Goal: Task Accomplishment & Management: Manage account settings

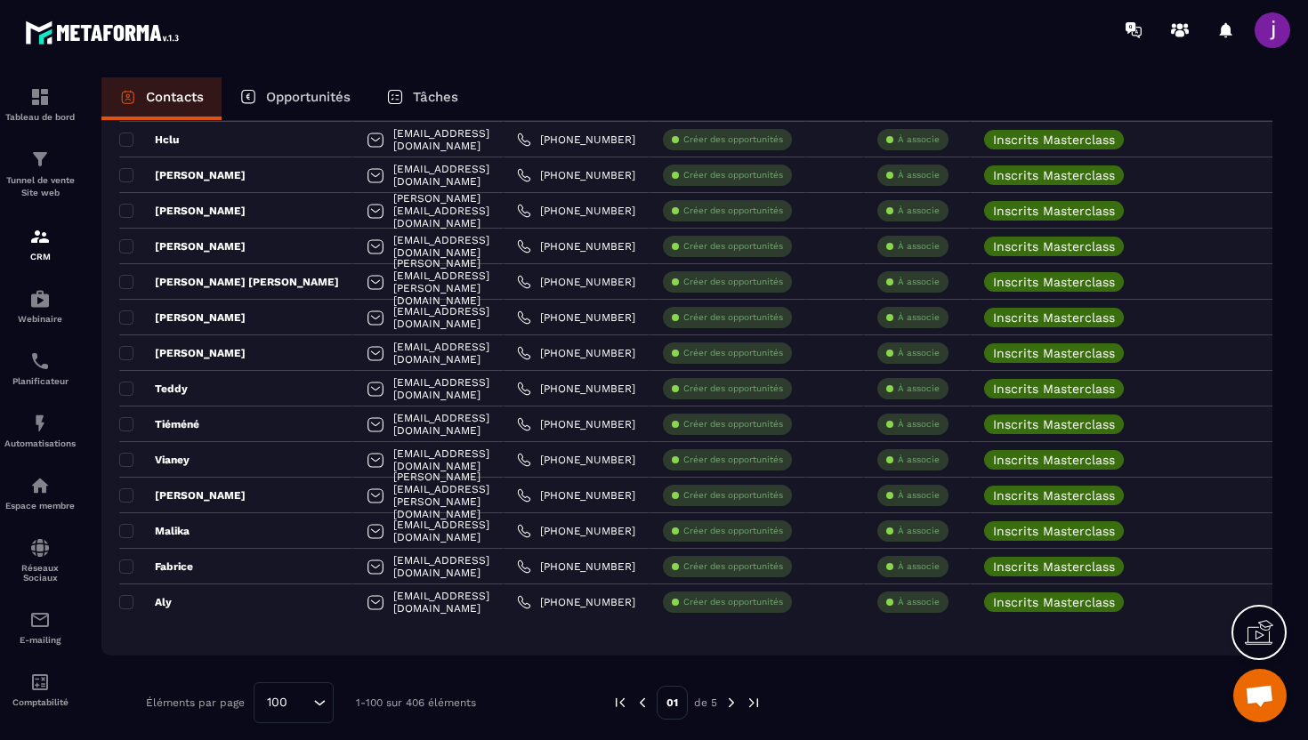
scroll to position [3225, 0]
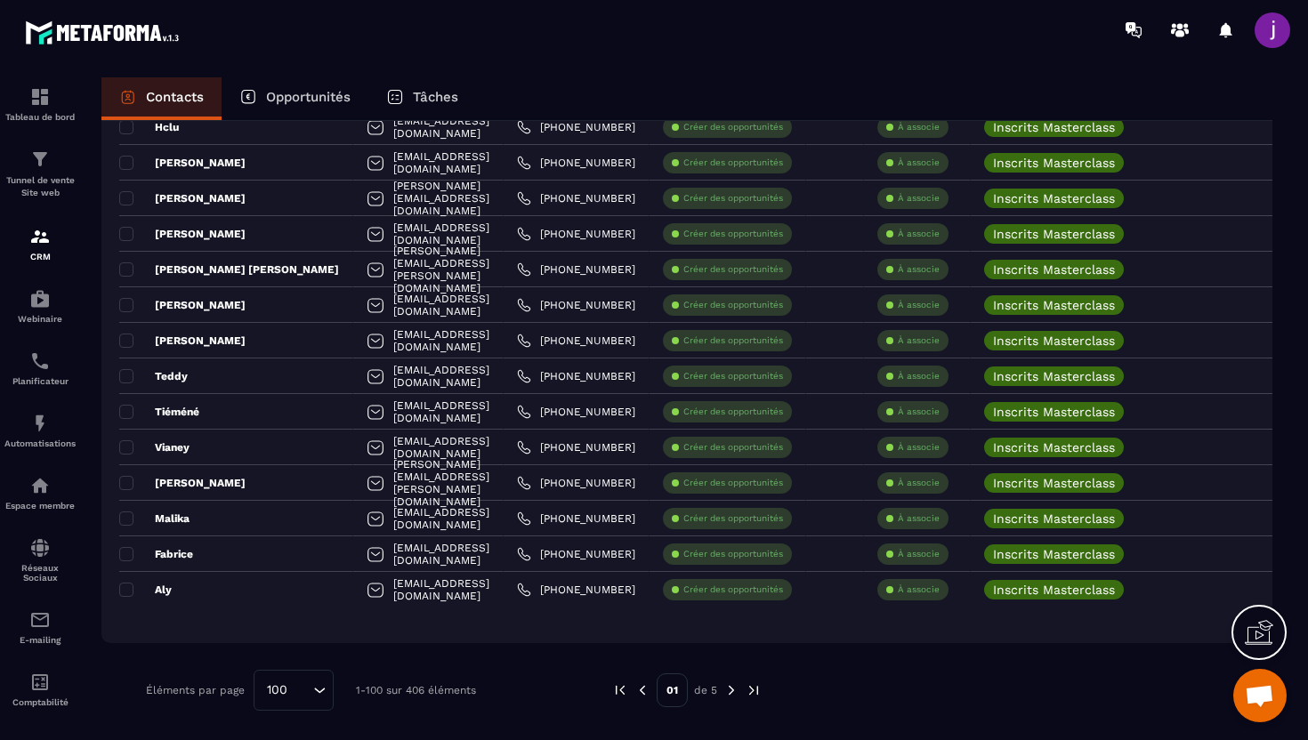
click at [311, 692] on icon "Search for option" at bounding box center [319, 690] width 18 height 18
click at [733, 697] on img at bounding box center [731, 690] width 16 height 16
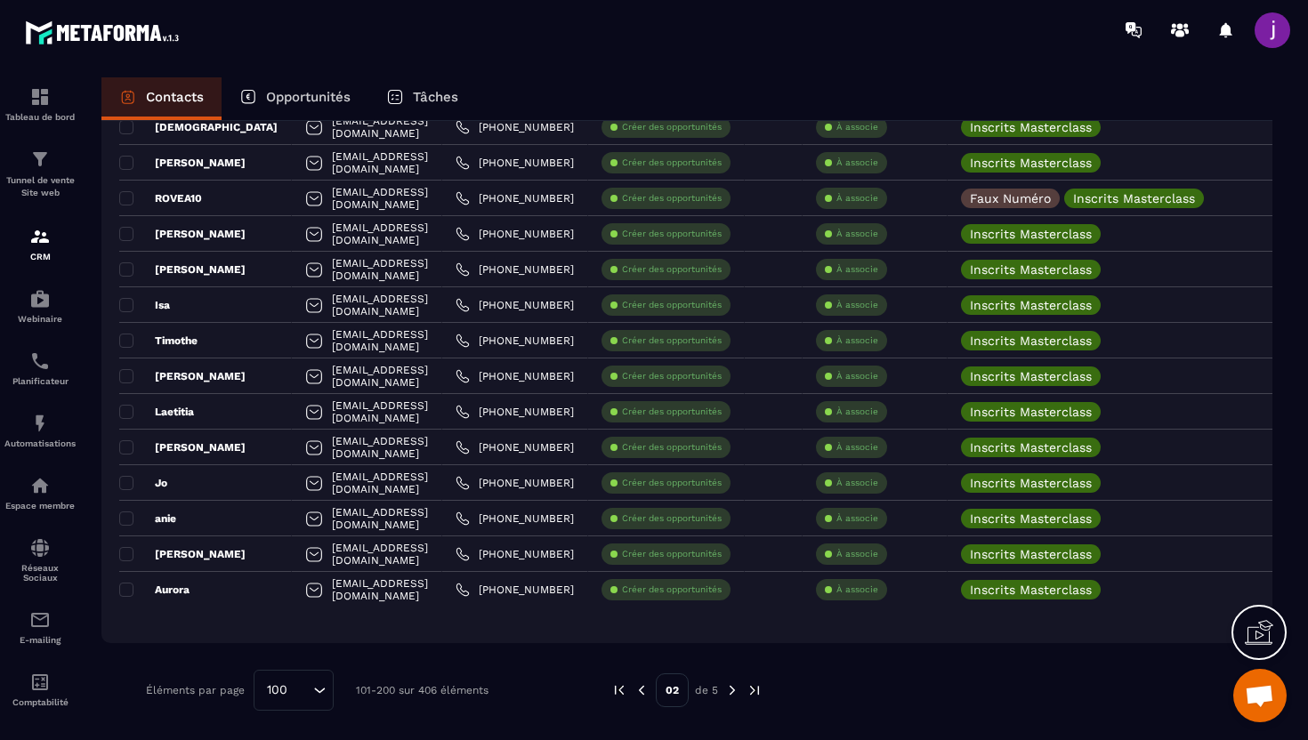
click at [734, 696] on img at bounding box center [732, 690] width 16 height 16
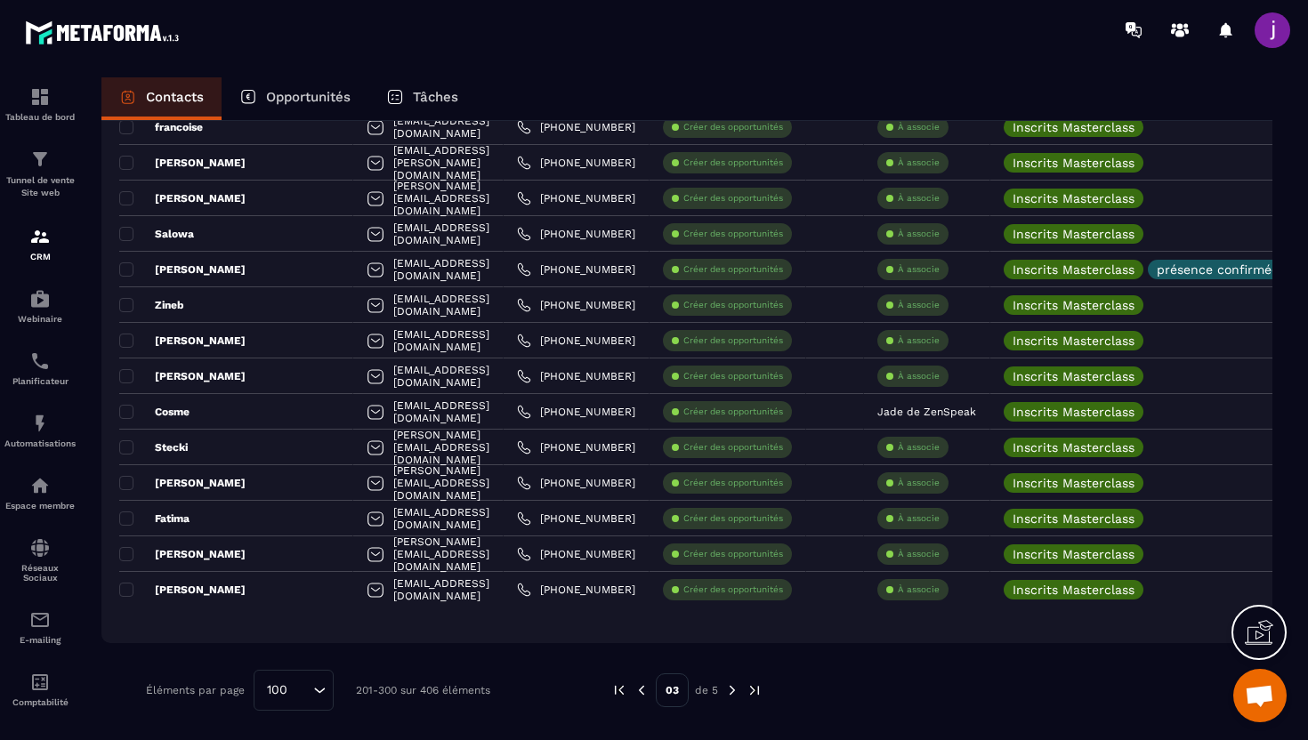
click at [734, 696] on img at bounding box center [732, 690] width 16 height 16
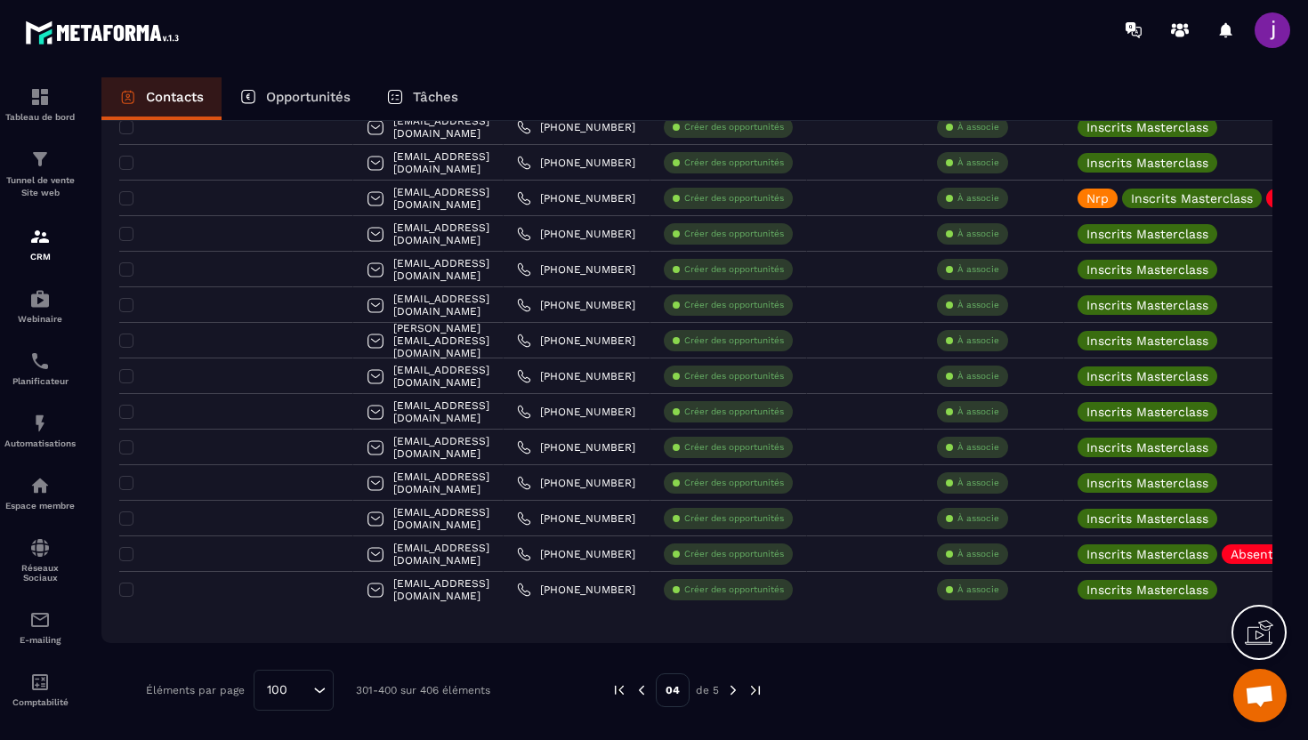
click at [740, 693] on div "04 de 5" at bounding box center [687, 690] width 152 height 41
click at [729, 689] on img at bounding box center [733, 690] width 16 height 16
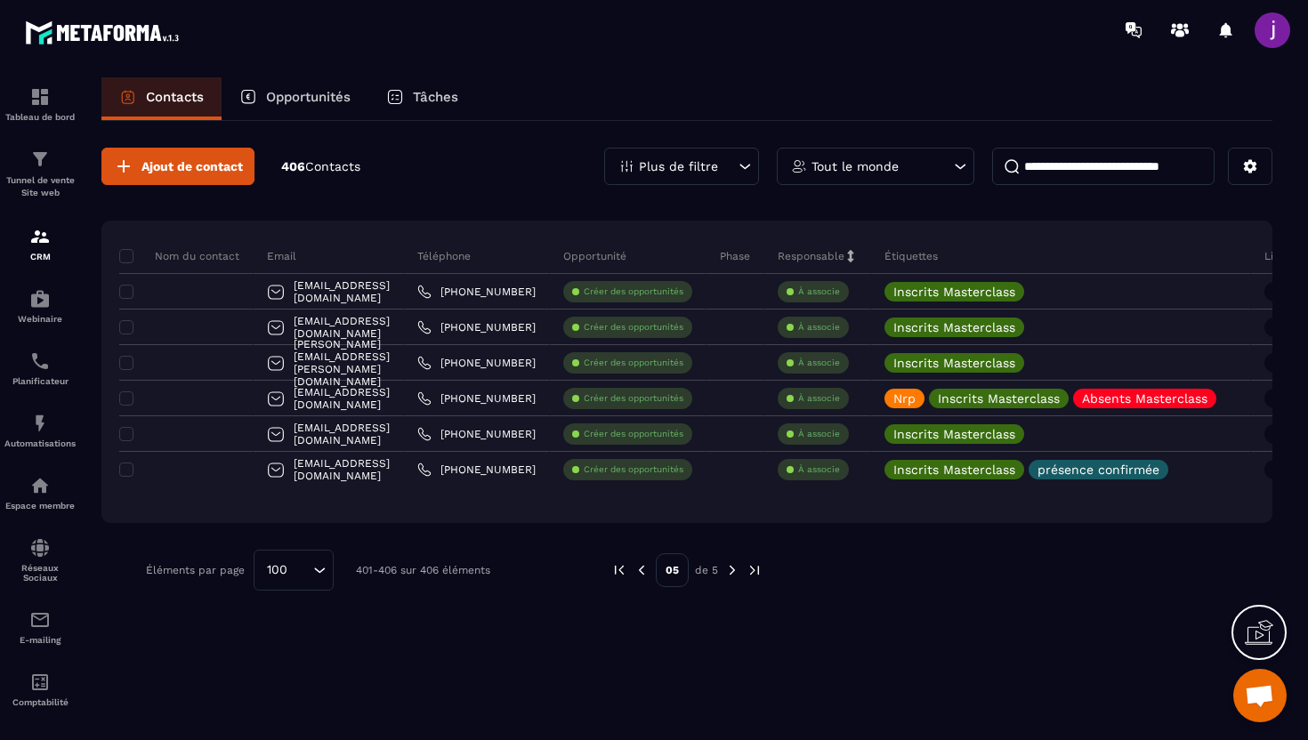
click at [641, 563] on img at bounding box center [641, 570] width 16 height 16
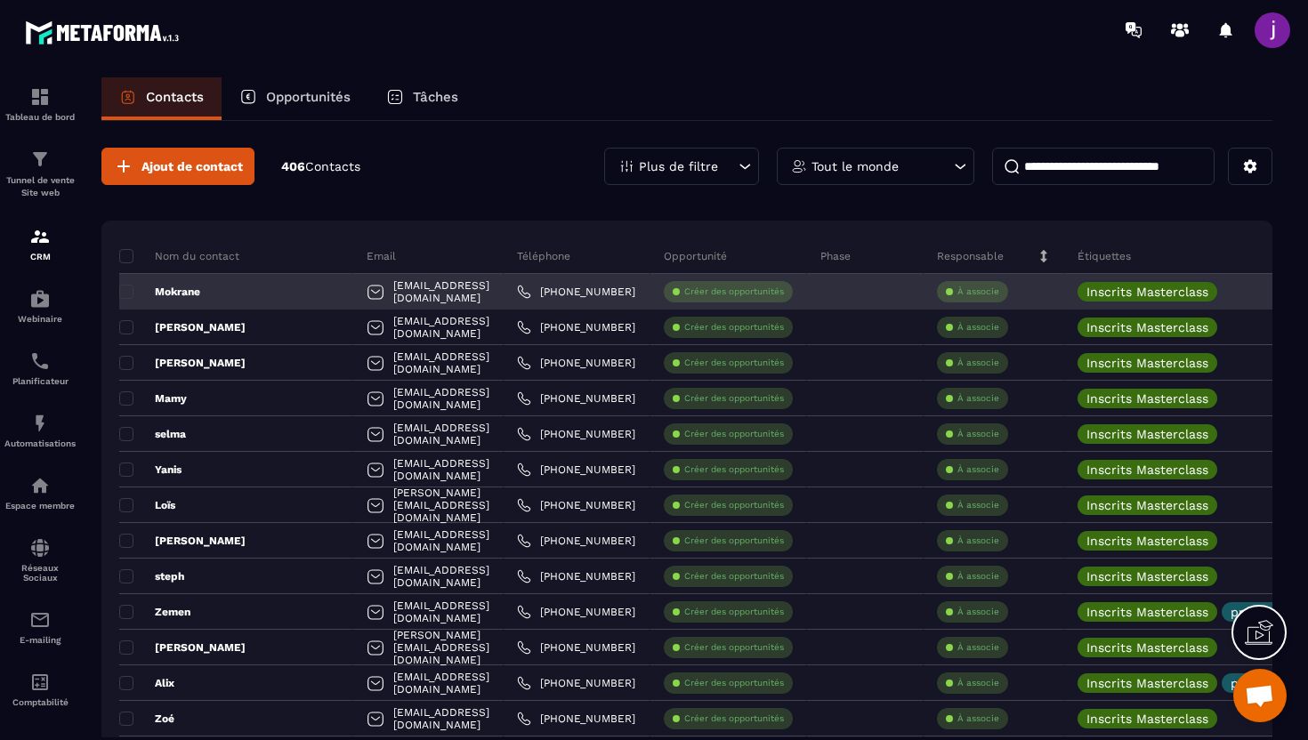
drag, startPoint x: 469, startPoint y: 290, endPoint x: 358, endPoint y: 298, distance: 111.5
click at [358, 298] on div "tml92@hotmail.fr" at bounding box center [428, 292] width 150 height 36
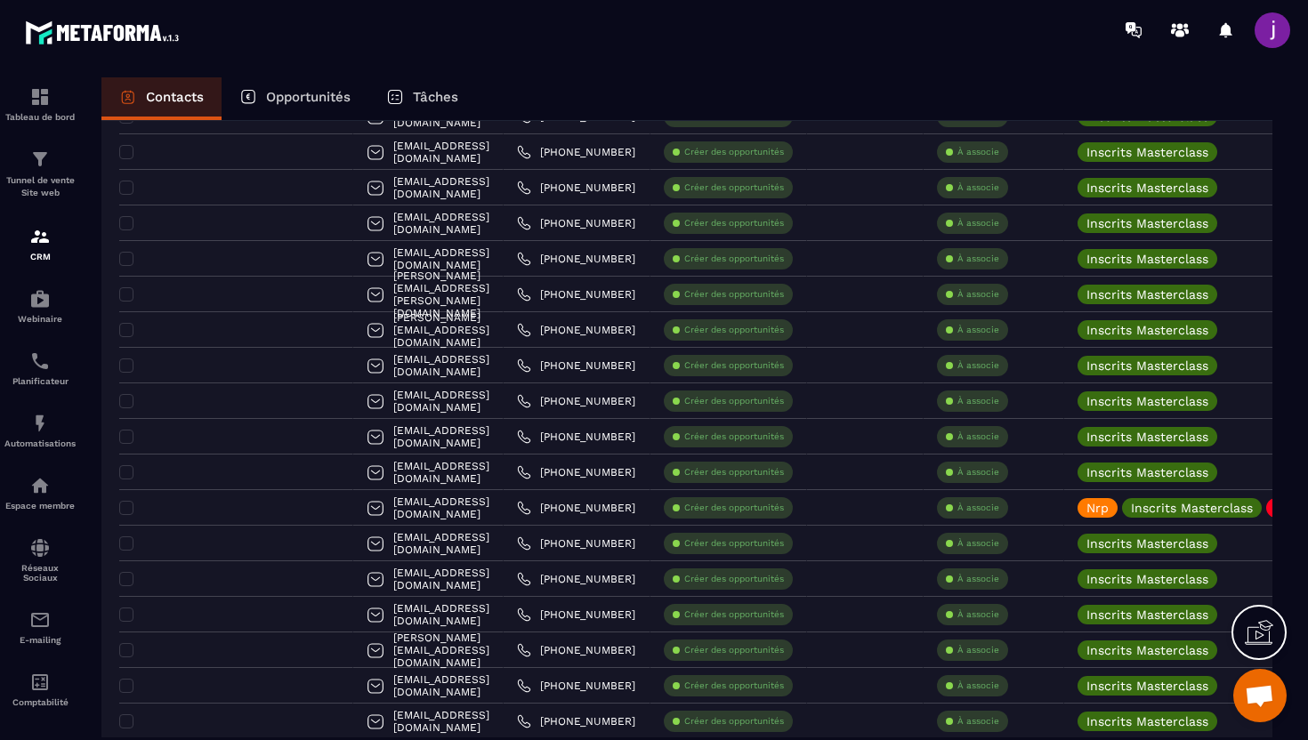
scroll to position [3225, 0]
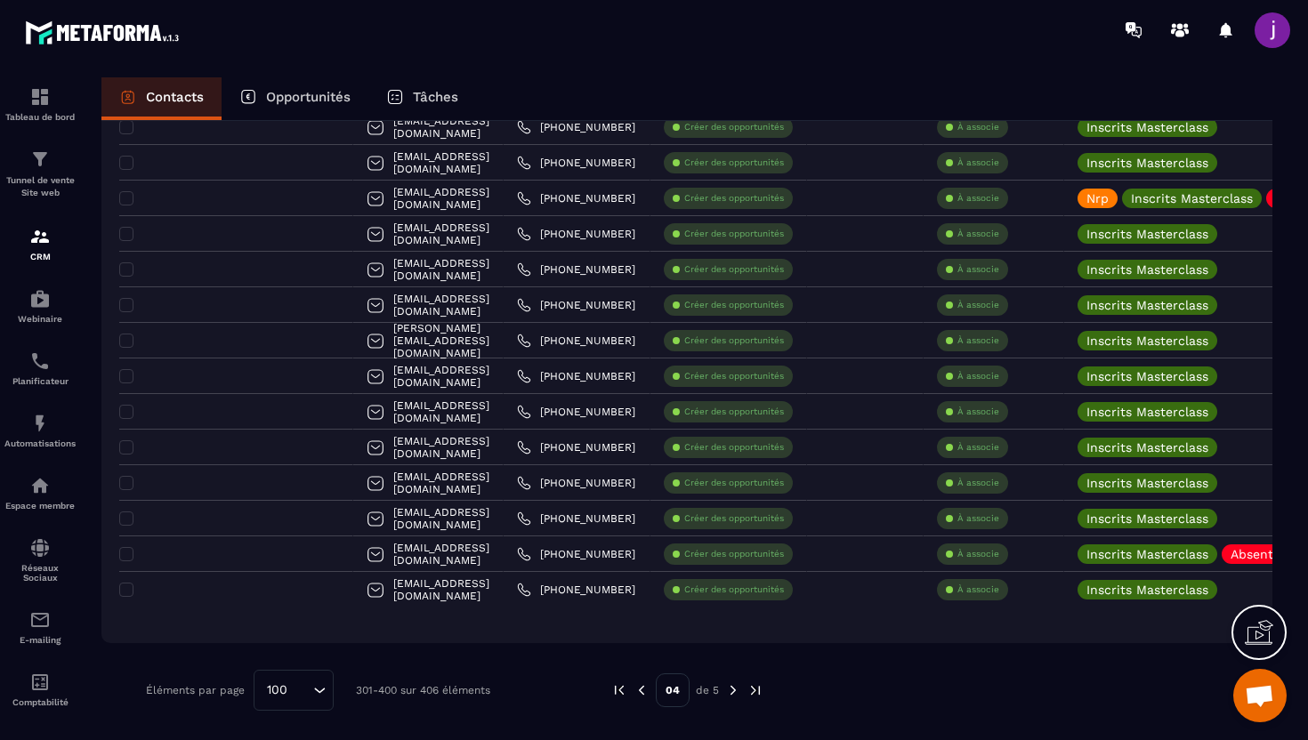
click at [644, 692] on img at bounding box center [641, 690] width 16 height 16
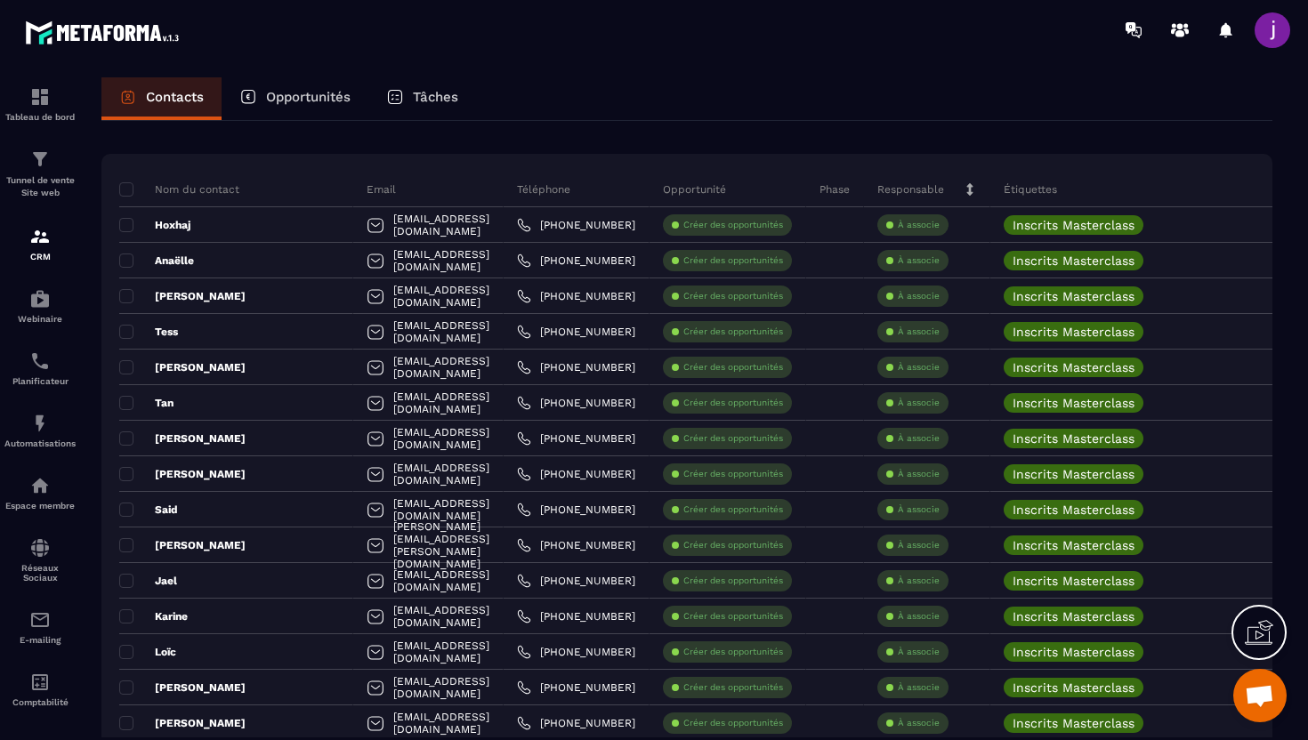
scroll to position [0, 0]
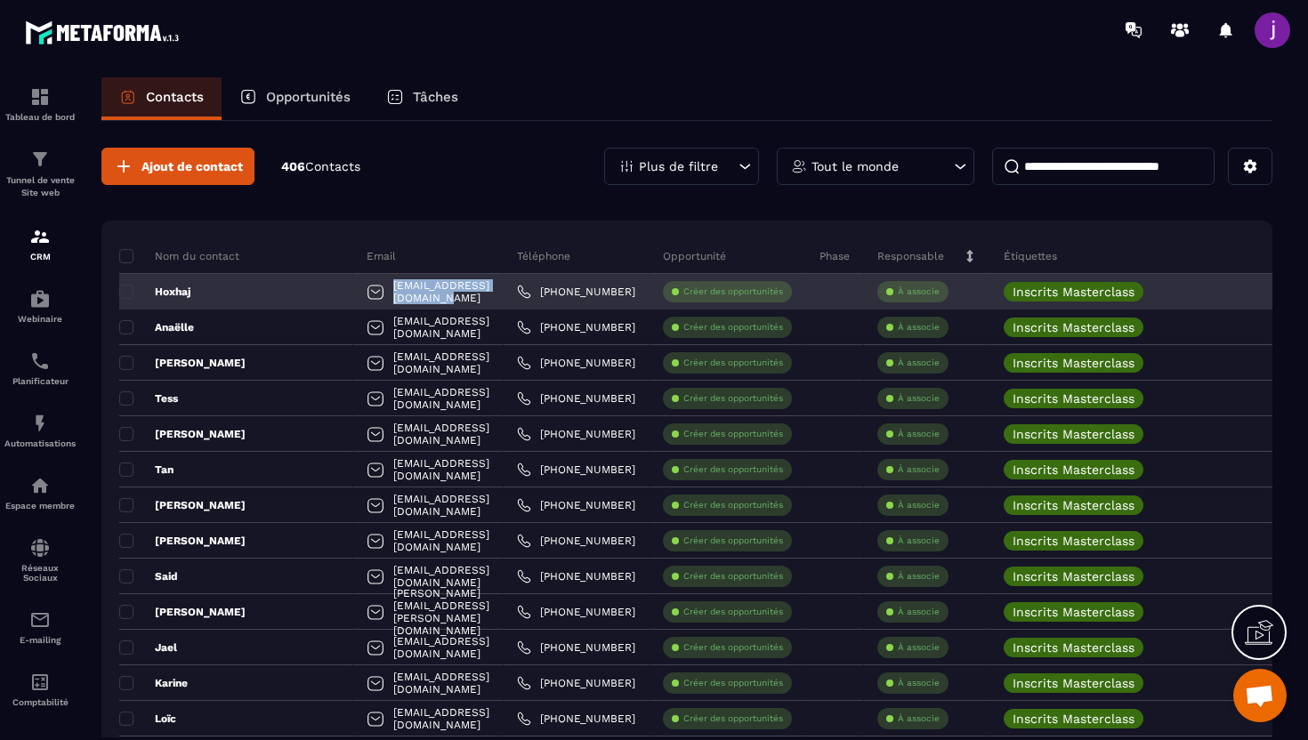
drag, startPoint x: 476, startPoint y: 290, endPoint x: 319, endPoint y: 295, distance: 156.7
click at [353, 295] on div "enkeleida9721@icloud.com" at bounding box center [428, 292] width 150 height 36
copy p "enkeleida9721@icloud.com"
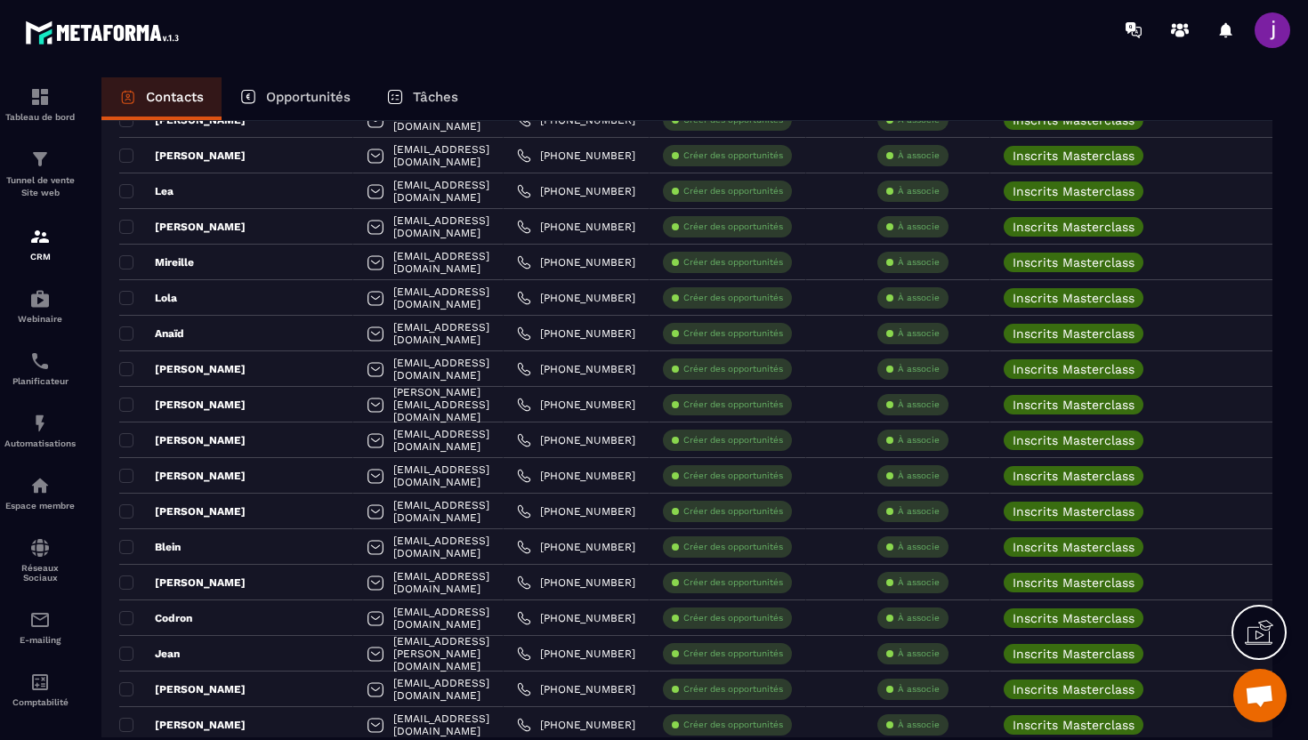
scroll to position [1850, 0]
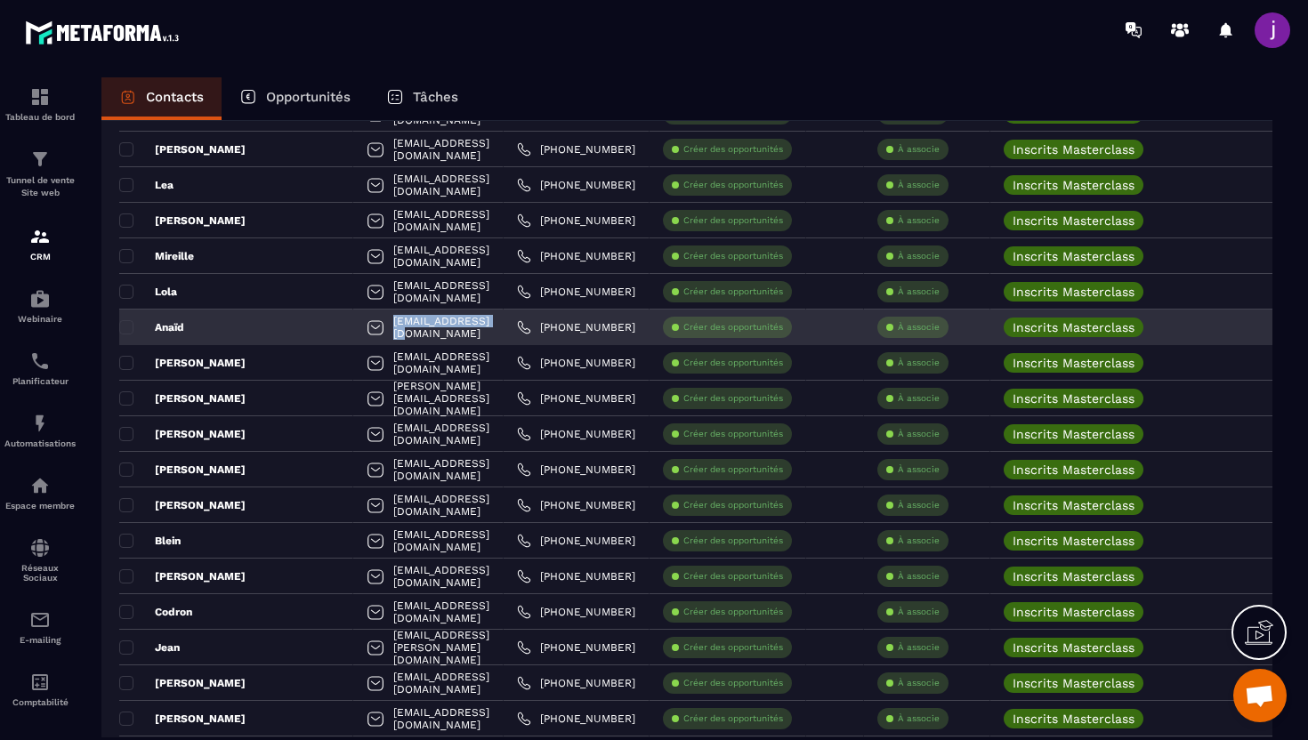
drag, startPoint x: 470, startPoint y: 338, endPoint x: 307, endPoint y: 330, distance: 163.0
click at [353, 330] on div "dannaan@gmail.com" at bounding box center [428, 328] width 150 height 36
copy p "dannaan@gmail.com"
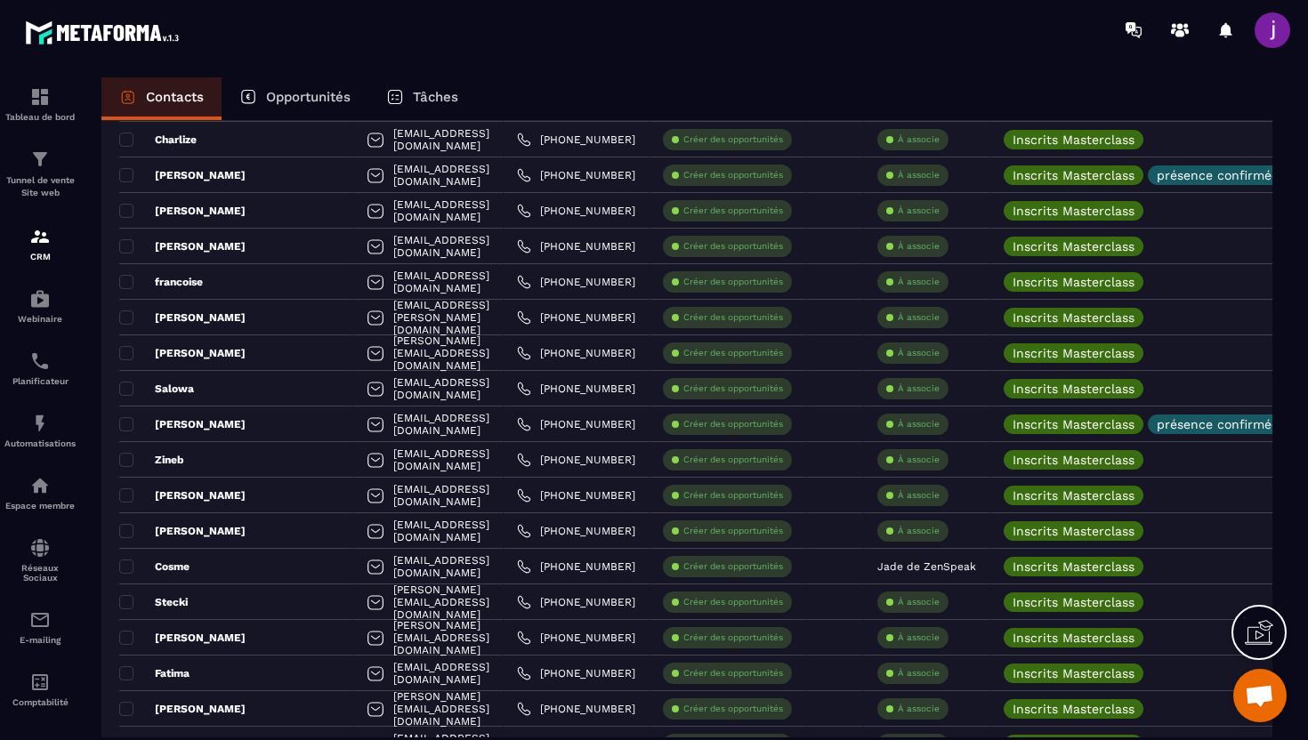
scroll to position [3225, 0]
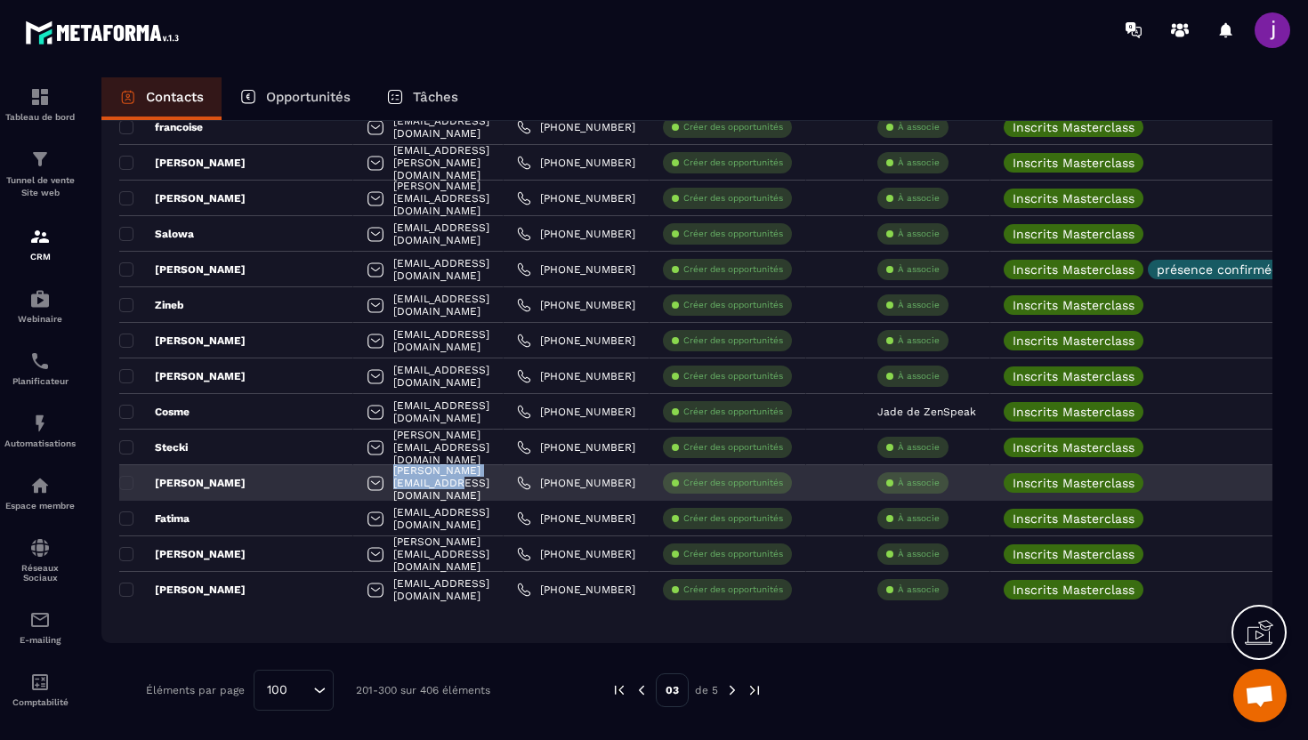
drag, startPoint x: 458, startPoint y: 479, endPoint x: 294, endPoint y: 478, distance: 163.7
click at [353, 478] on div "lise.andrivon@hotmail.fr" at bounding box center [428, 483] width 150 height 36
copy p "lise.andrivon@hotmail.fr"
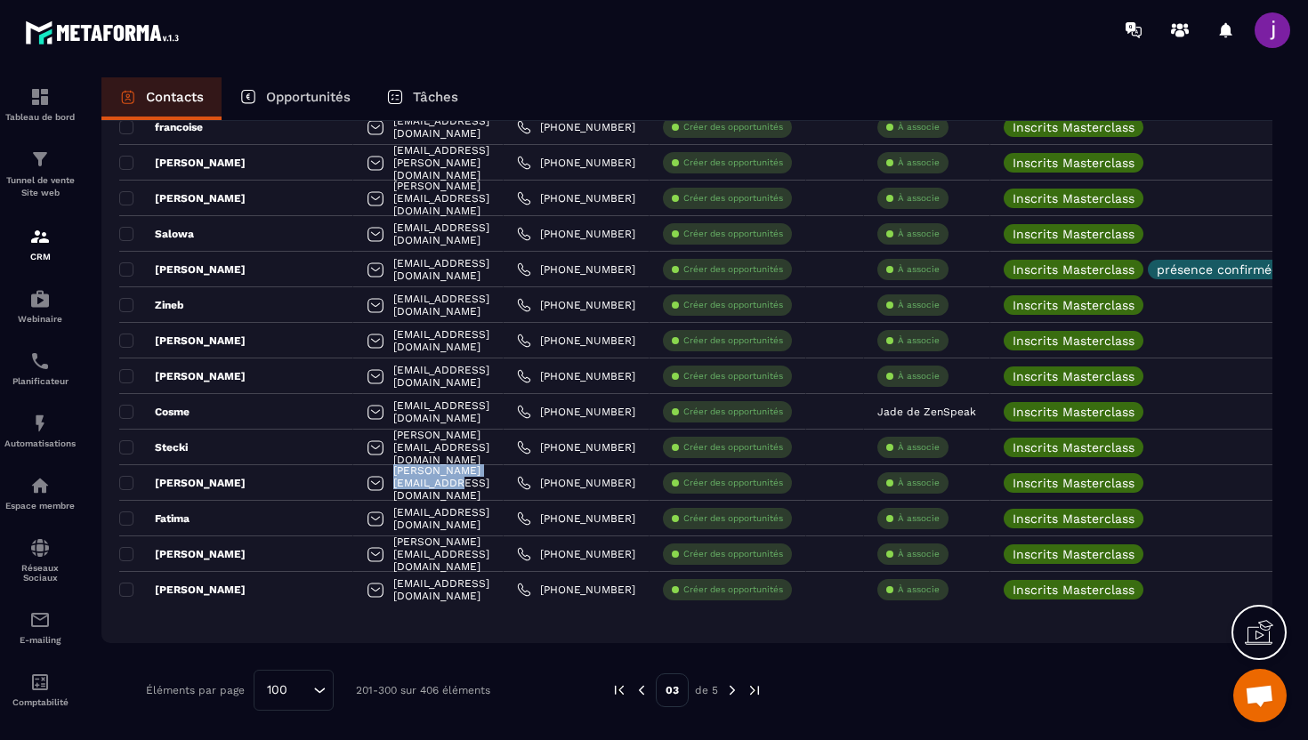
click at [641, 684] on img at bounding box center [641, 690] width 16 height 16
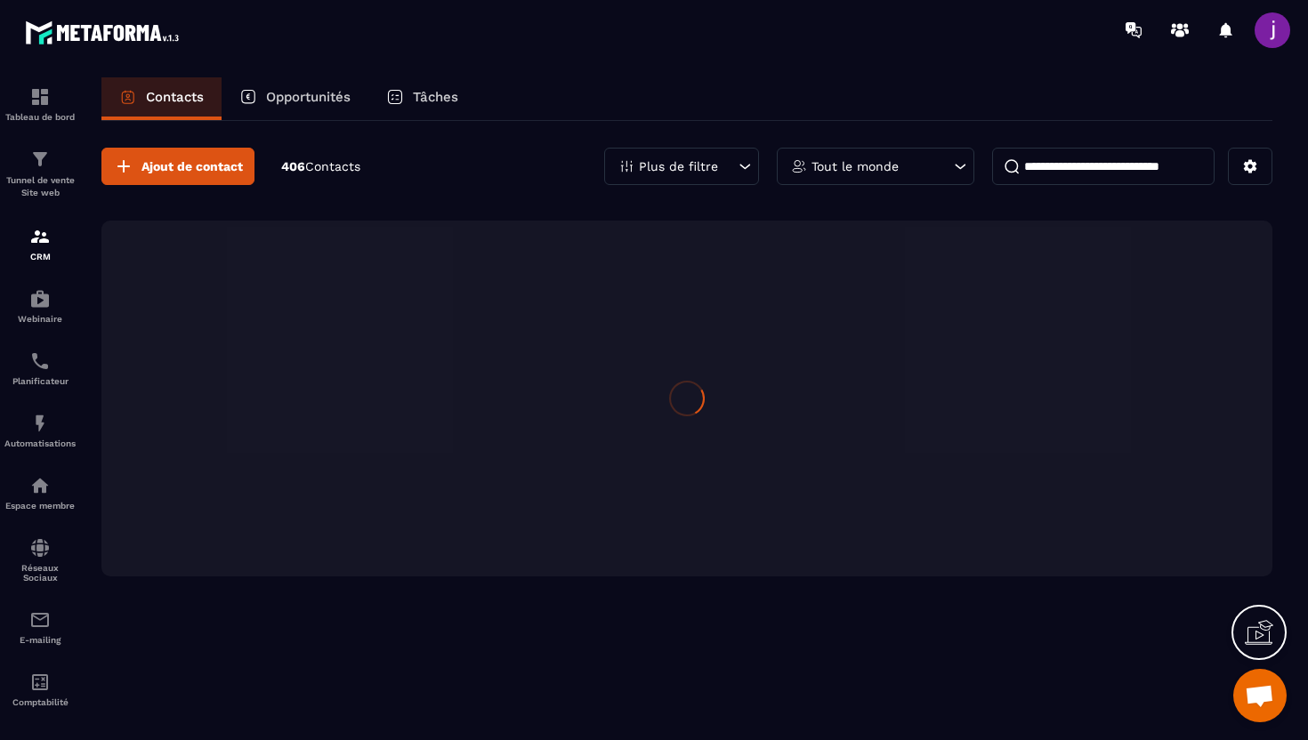
scroll to position [0, 0]
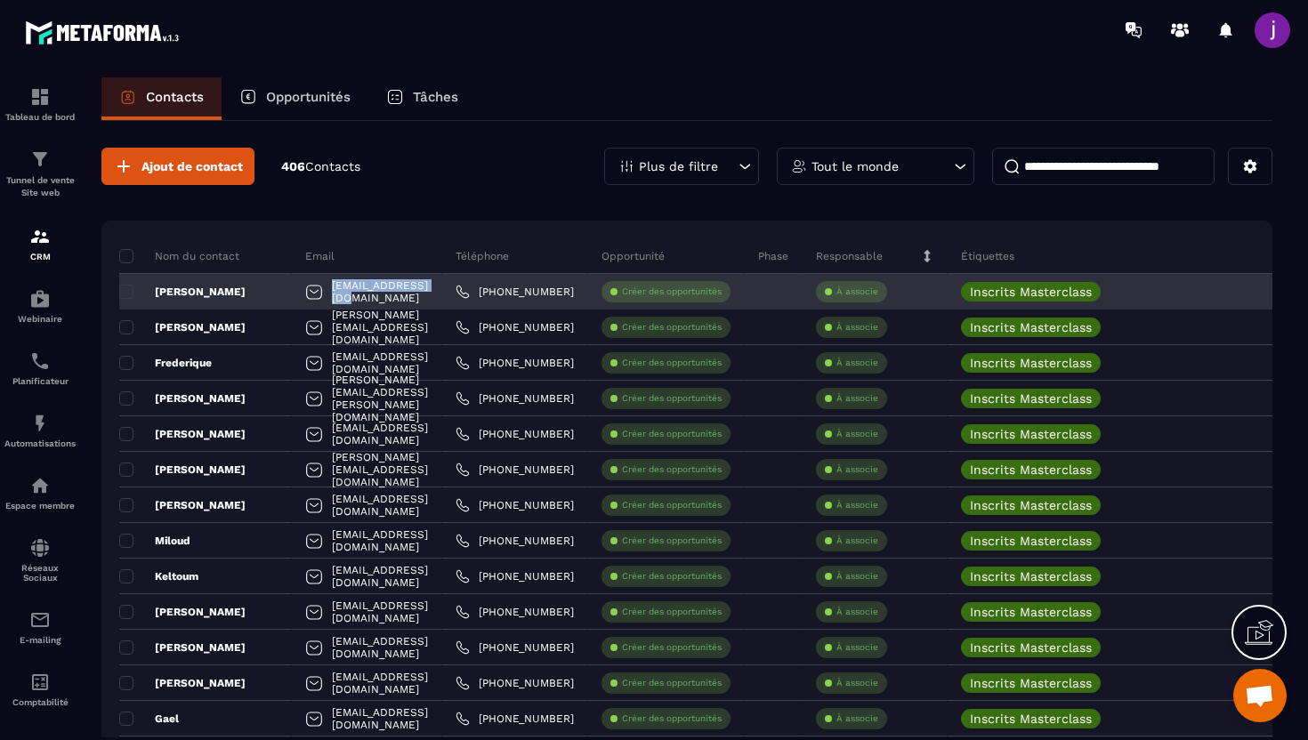
drag, startPoint x: 407, startPoint y: 305, endPoint x: 268, endPoint y: 304, distance: 138.8
click at [292, 304] on div "ida92380@gmail.com" at bounding box center [367, 292] width 150 height 36
copy p "ida92380@gmail.com"
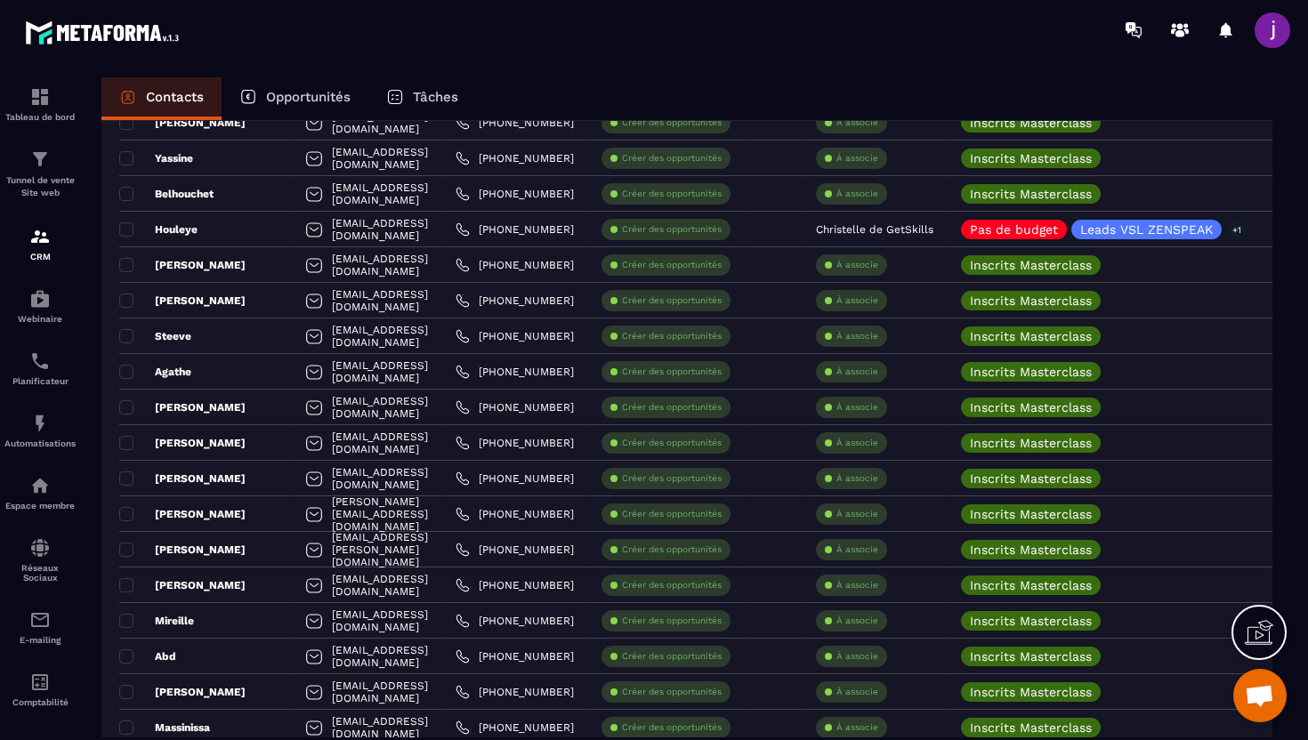
scroll to position [807, 0]
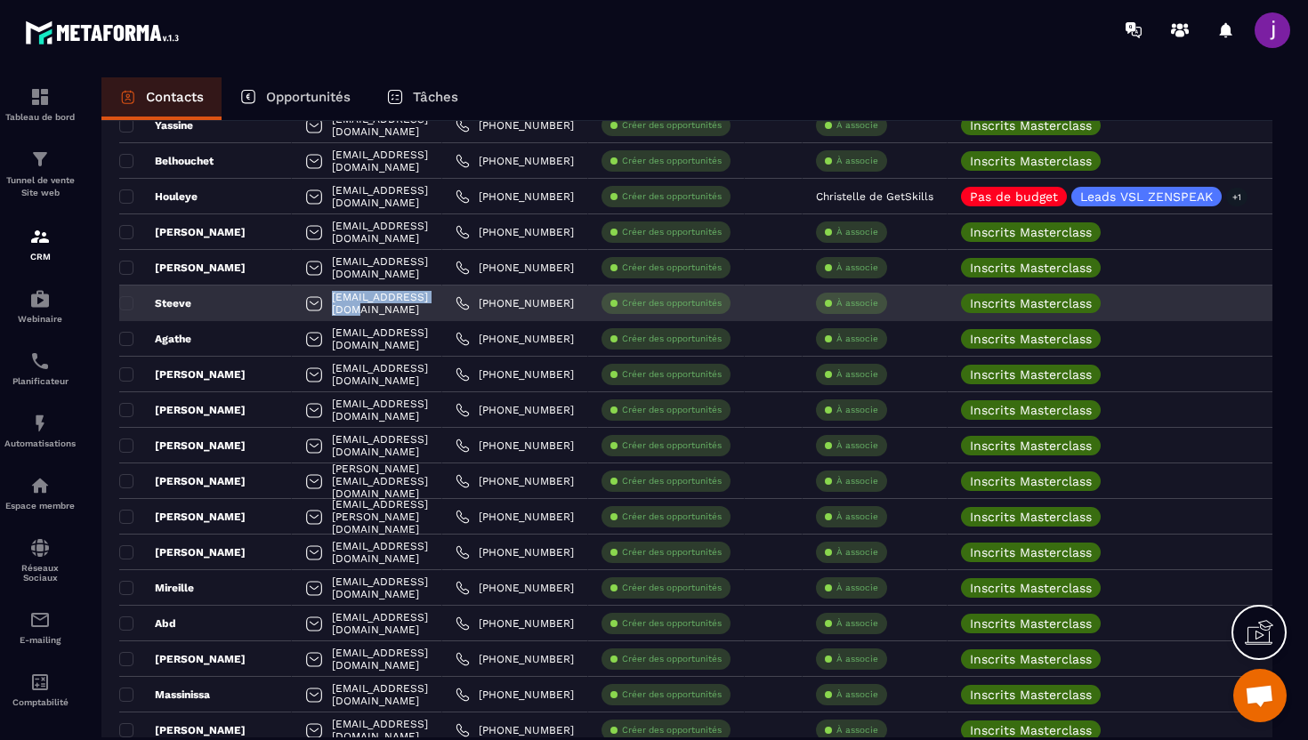
drag, startPoint x: 418, startPoint y: 307, endPoint x: 259, endPoint y: 306, distance: 159.2
click at [292, 306] on div "steeve_t@outlook.fr" at bounding box center [367, 304] width 150 height 36
copy p "steeve_t@outlook.fr"
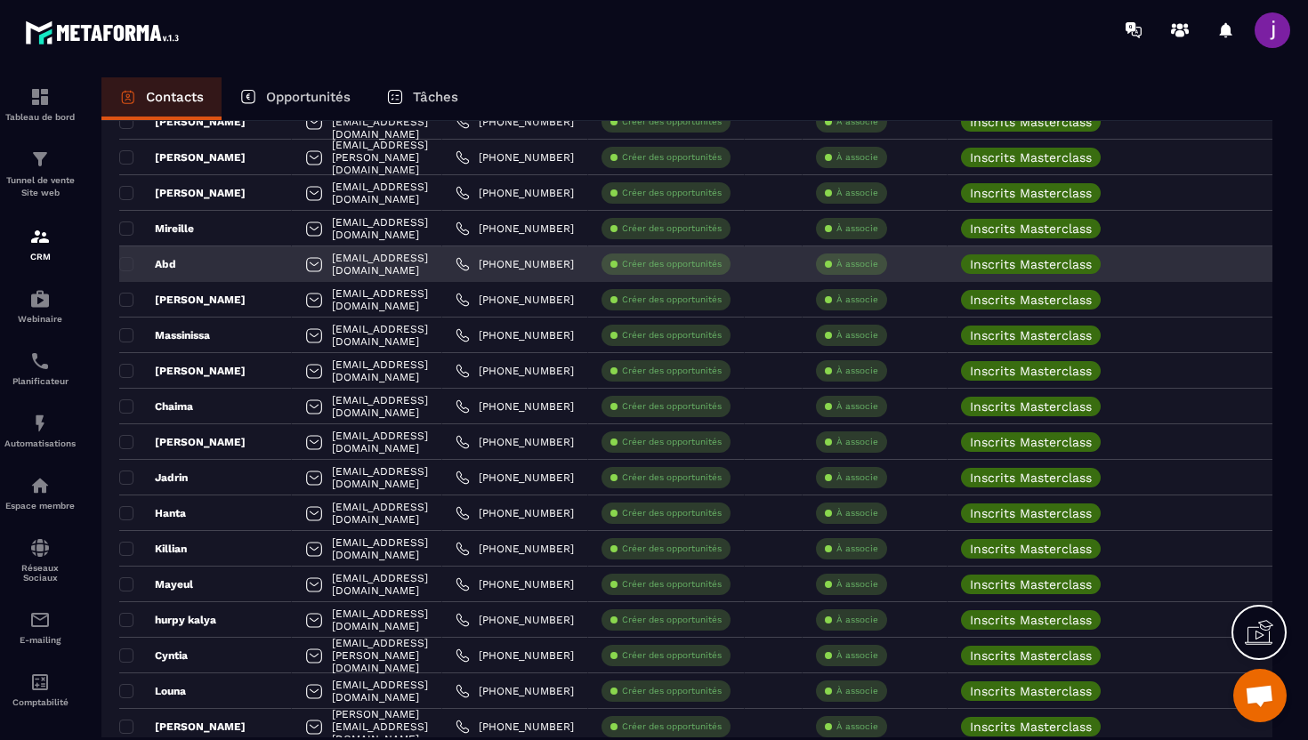
scroll to position [1198, 0]
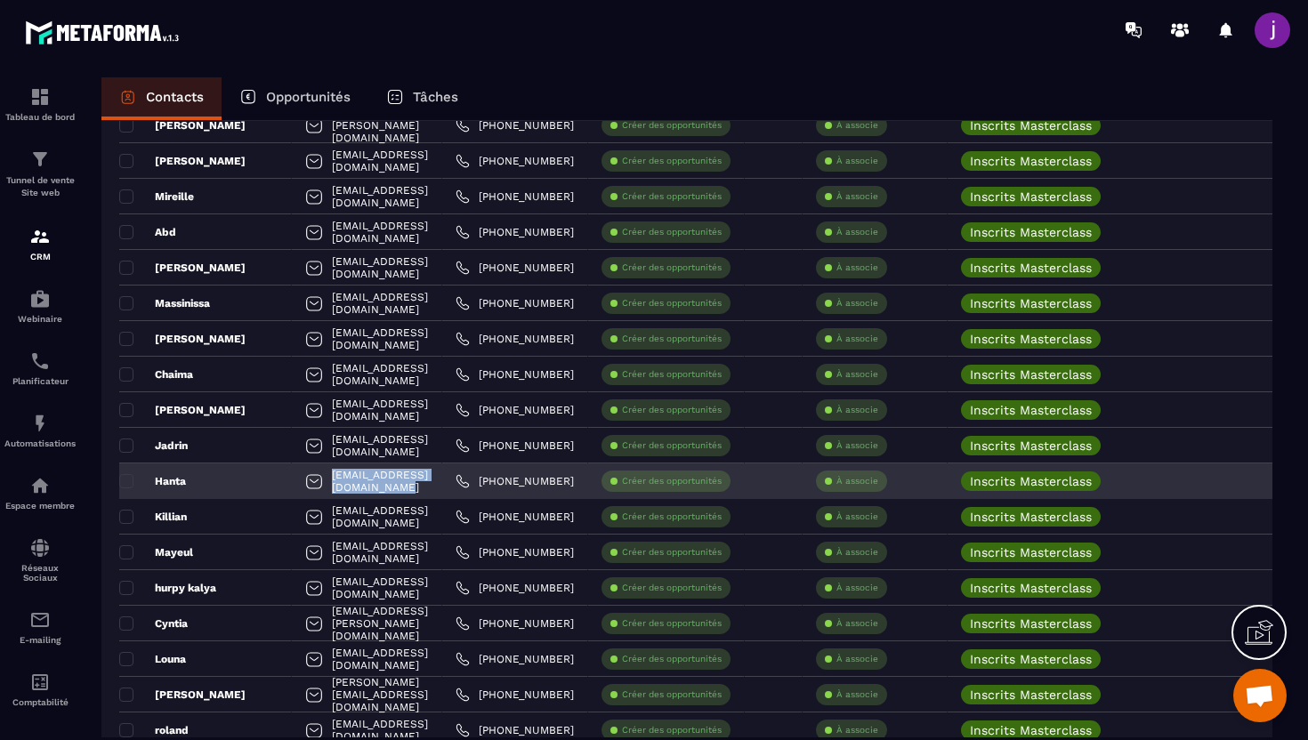
drag, startPoint x: 473, startPoint y: 478, endPoint x: 300, endPoint y: 482, distance: 173.5
click at [300, 482] on div "hanta.ramanantsoa@orange.fr" at bounding box center [367, 481] width 150 height 36
copy p "hanta.ramanantsoa@orange.fr"
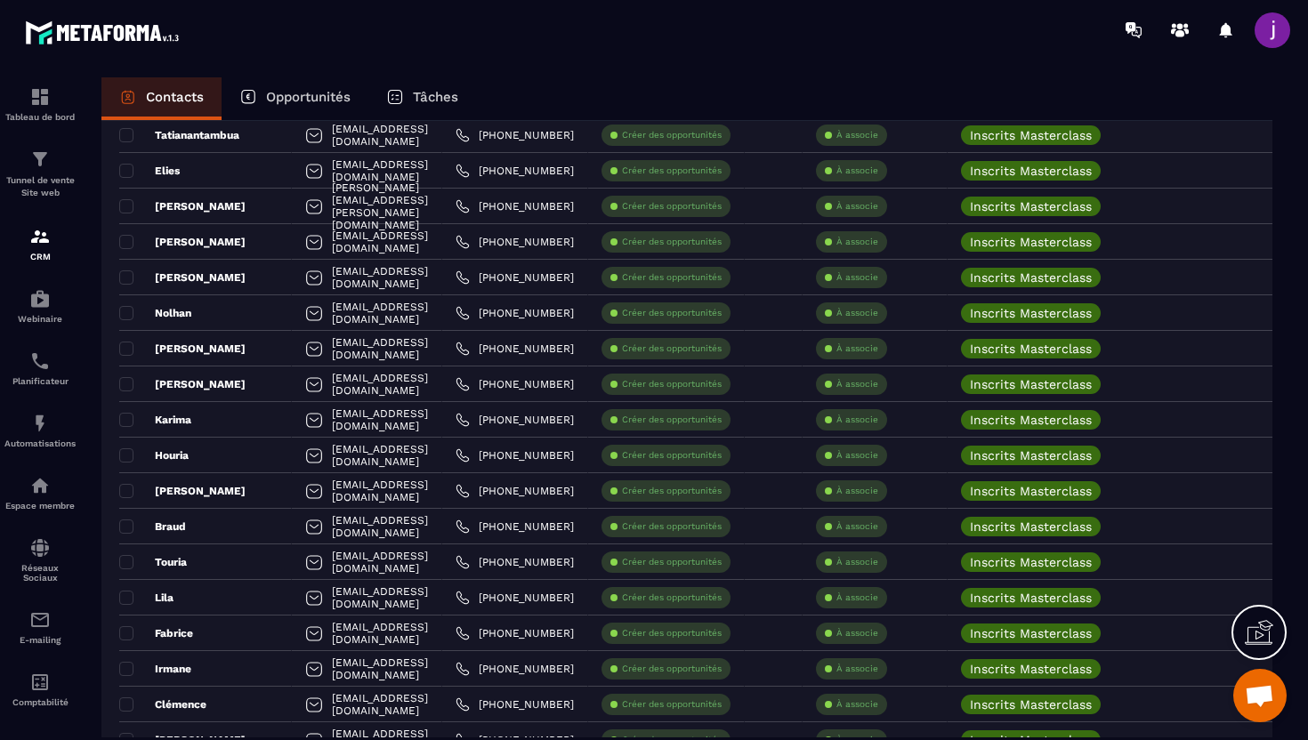
scroll to position [1902, 0]
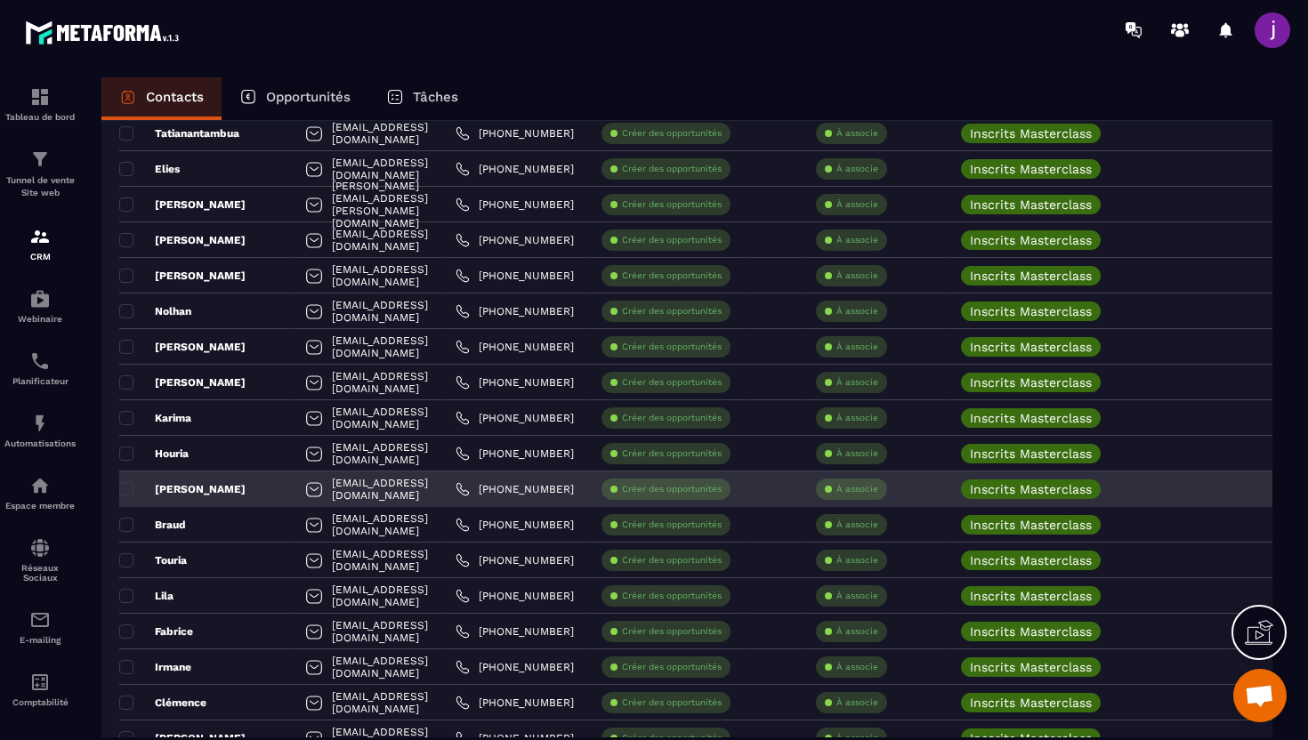
click at [350, 499] on div "kouakoujoel69@gmail.com" at bounding box center [367, 489] width 150 height 36
click at [357, 490] on div "kouakoujoel69@gmail.com" at bounding box center [367, 489] width 150 height 36
drag, startPoint x: 468, startPoint y: 490, endPoint x: 291, endPoint y: 491, distance: 177.0
click at [292, 491] on div "kouakoujoel69@gmail.com" at bounding box center [367, 489] width 150 height 36
copy p "kouakoujoel69@gmail.com"
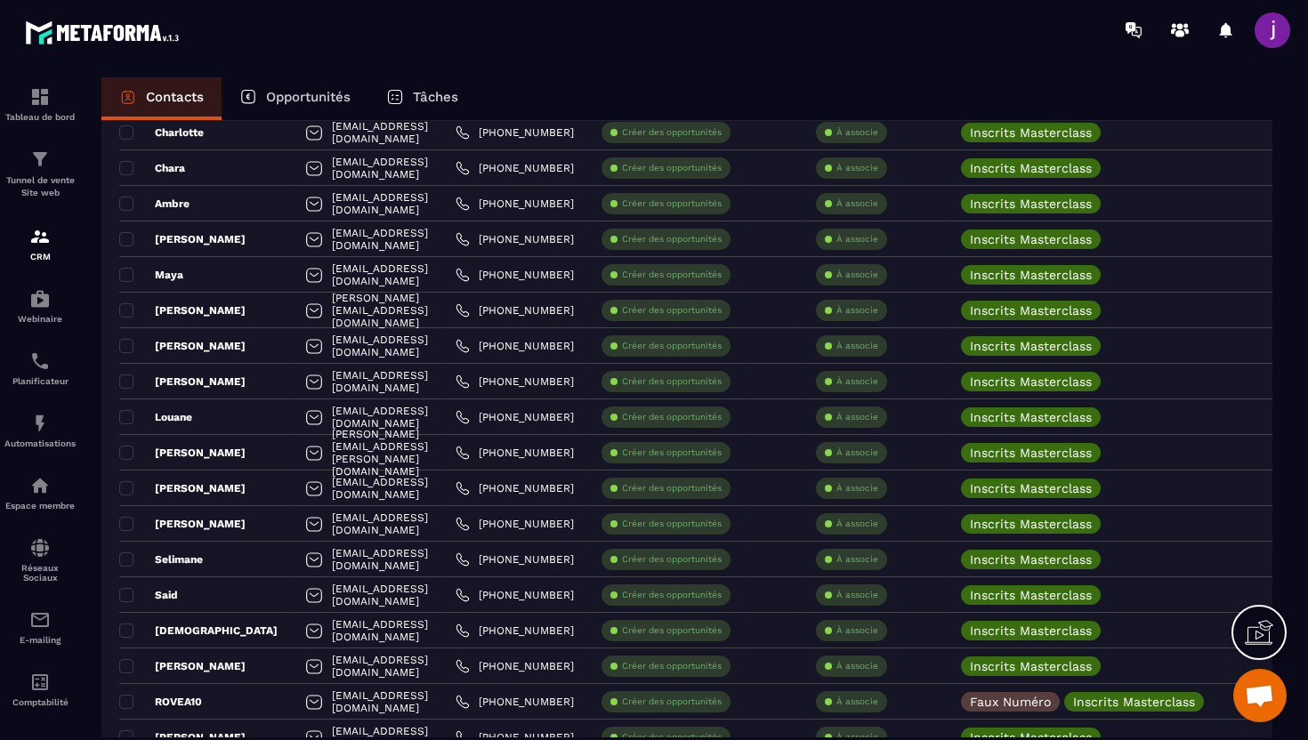
scroll to position [2729, 0]
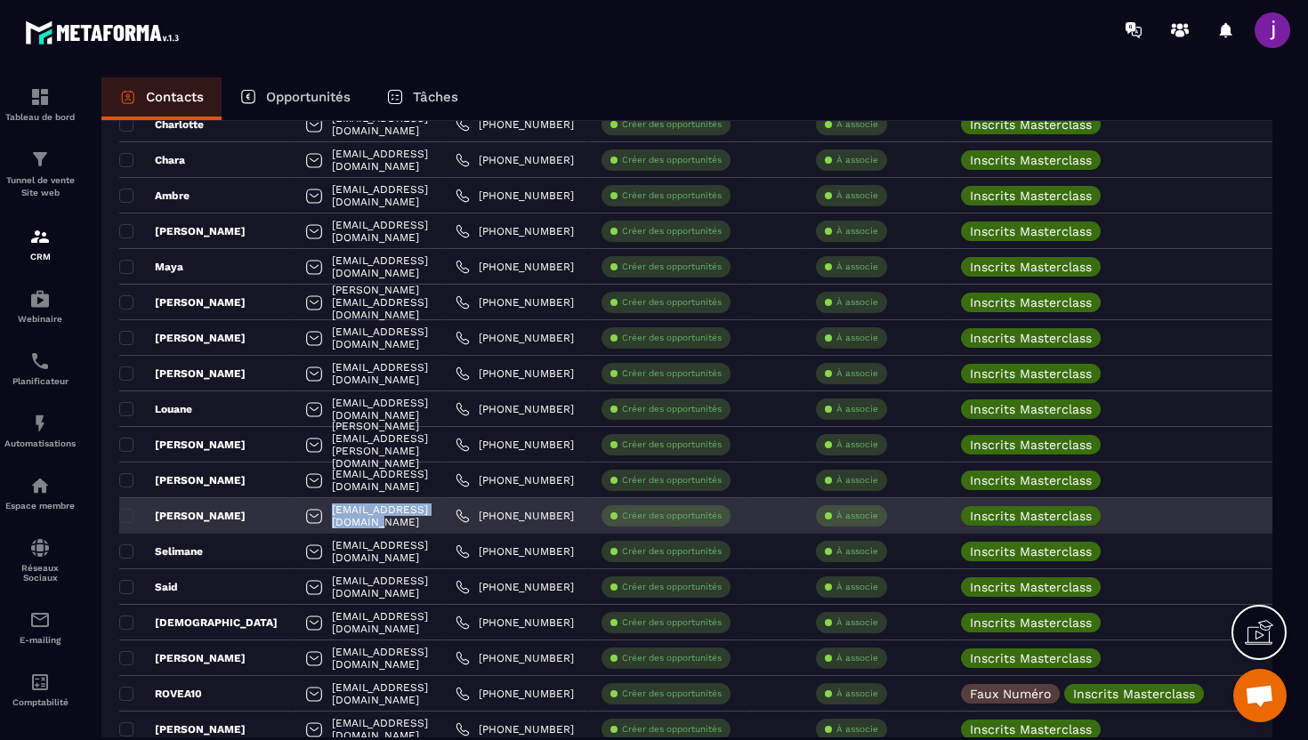
drag, startPoint x: 446, startPoint y: 513, endPoint x: 284, endPoint y: 518, distance: 162.0
click at [292, 518] on div "lucaslass2008@gmail.com" at bounding box center [367, 516] width 150 height 36
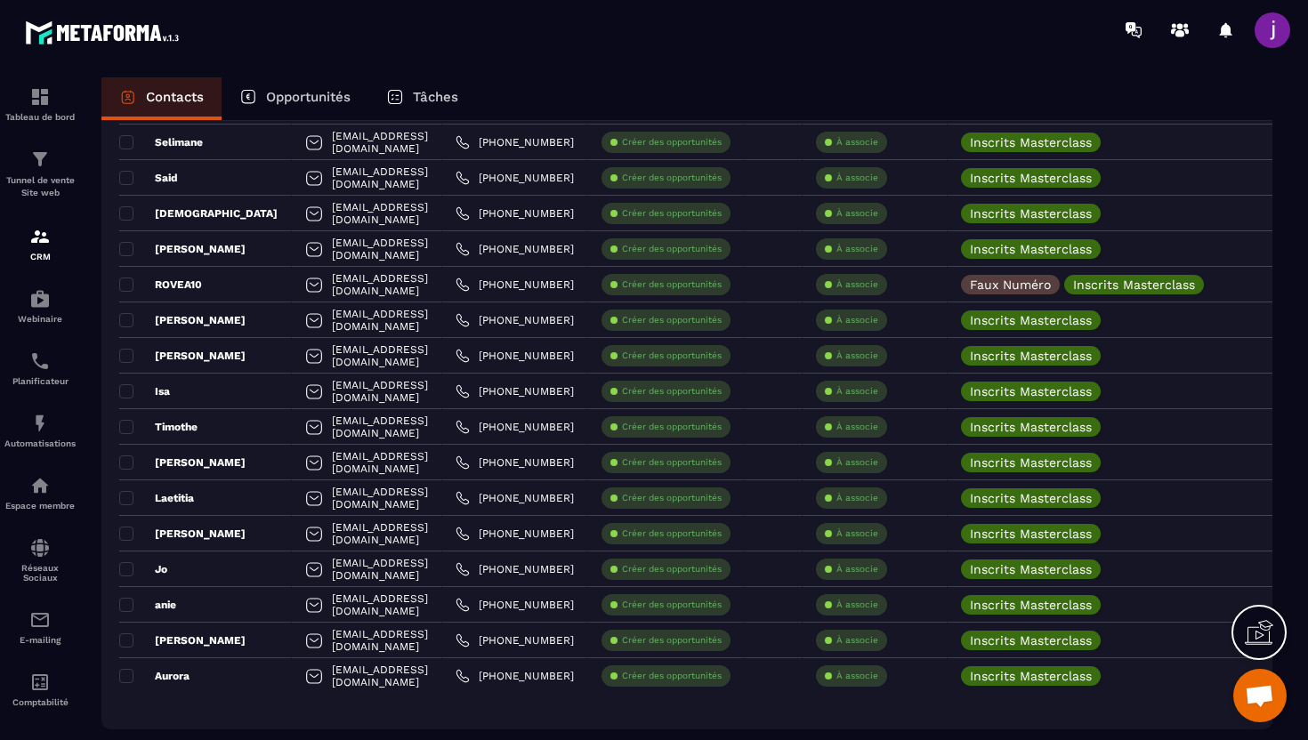
scroll to position [3225, 0]
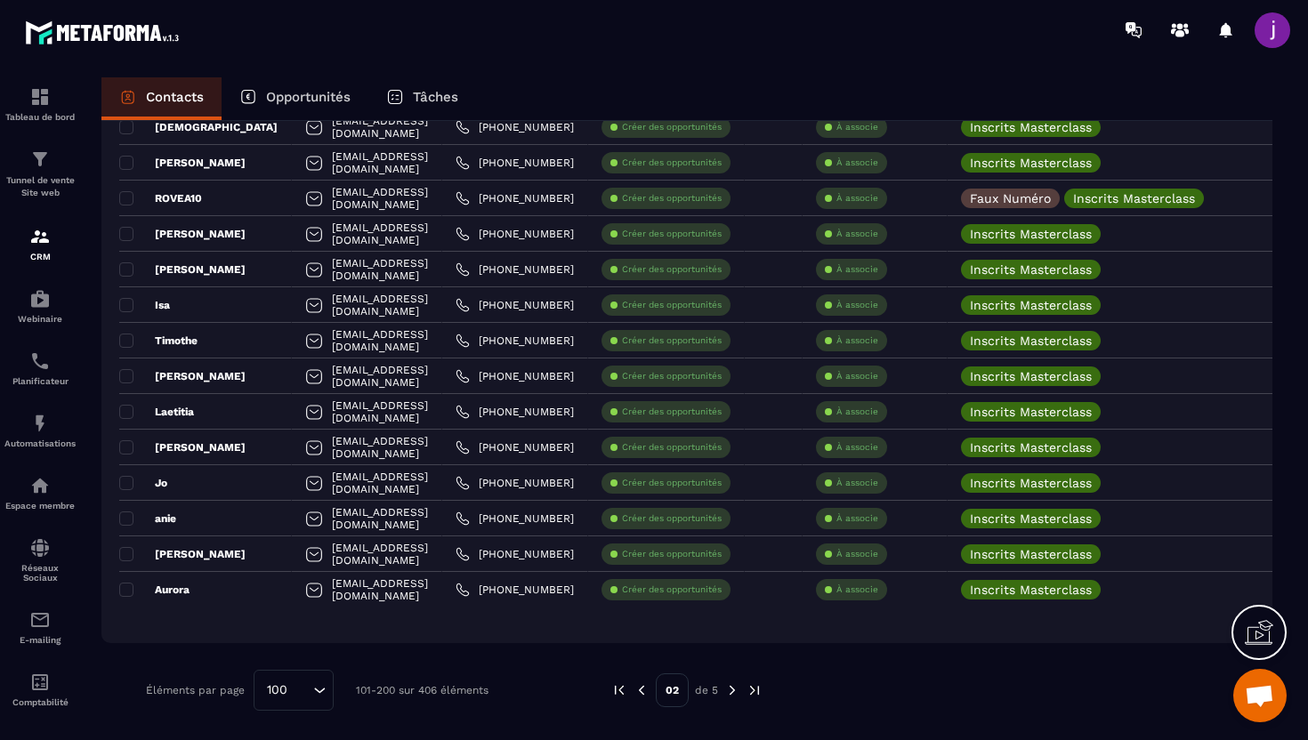
click at [636, 683] on img at bounding box center [641, 690] width 16 height 16
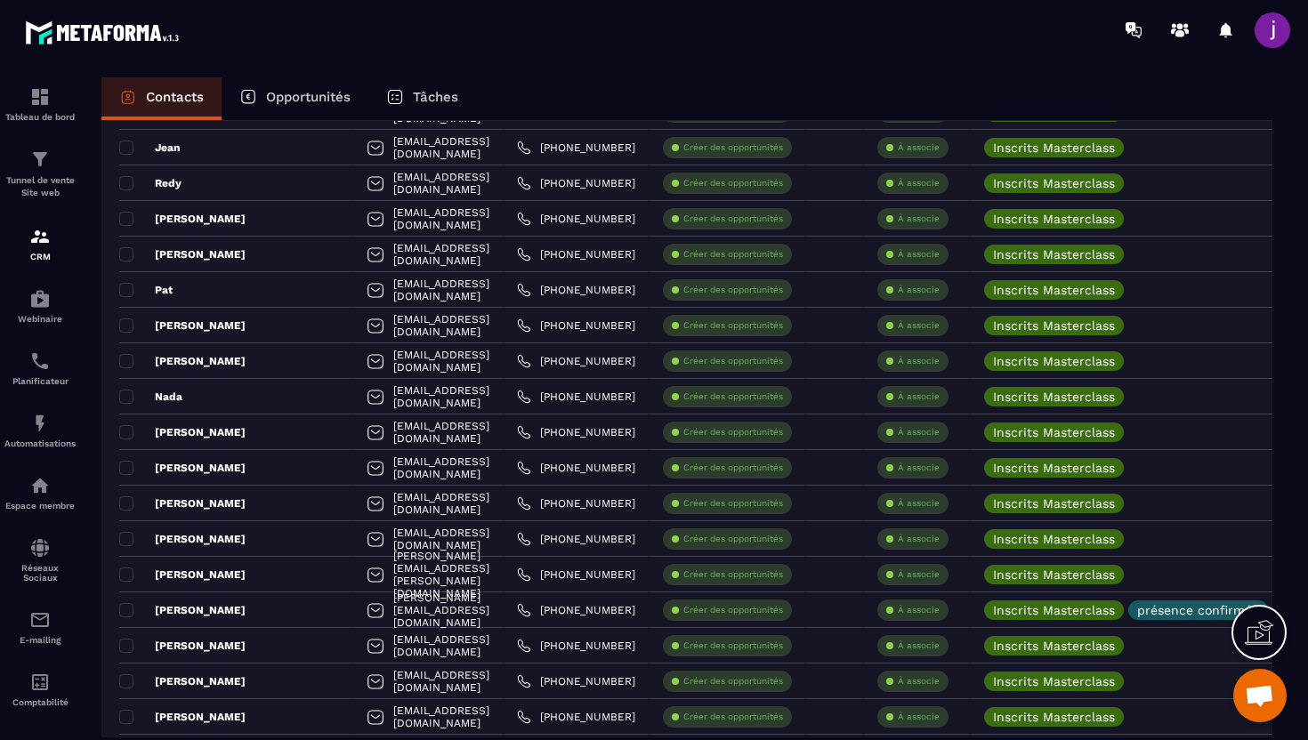
scroll to position [1647, 0]
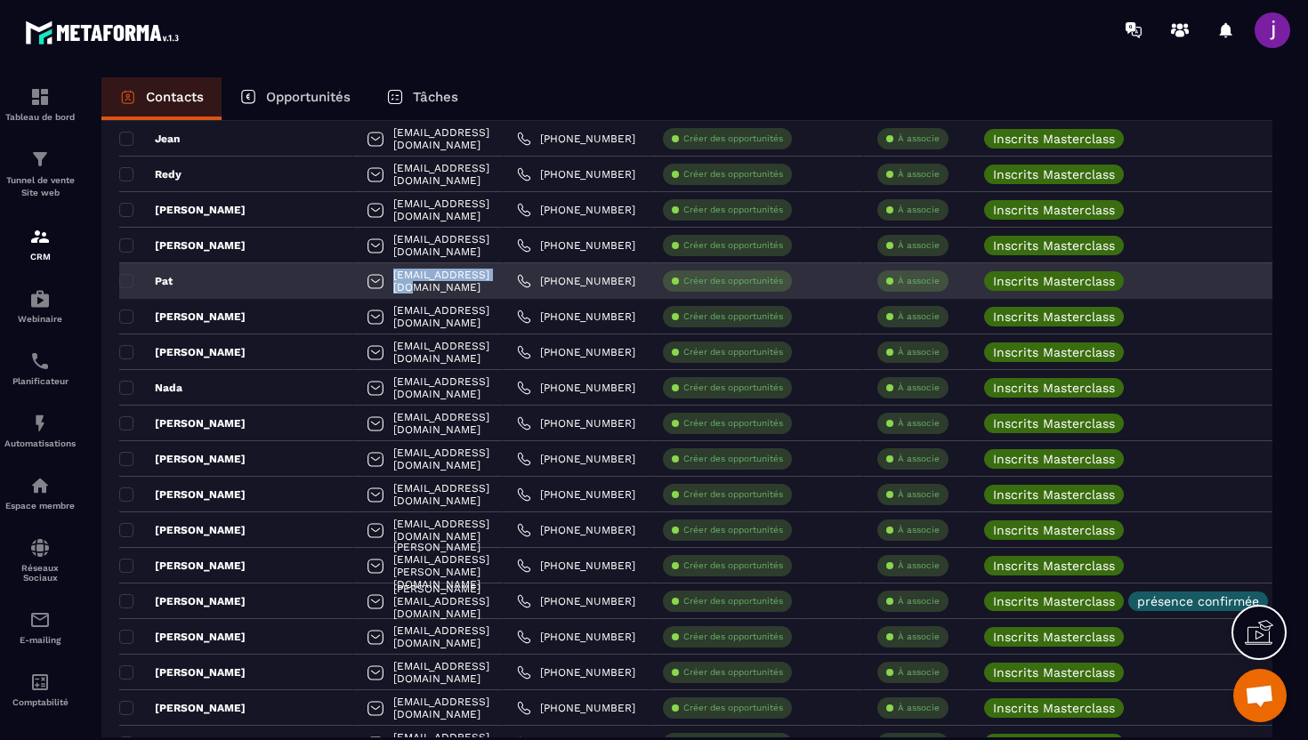
drag, startPoint x: 445, startPoint y: 280, endPoint x: 303, endPoint y: 277, distance: 141.5
click at [353, 277] on div "pmstennis@yahoo.fr" at bounding box center [428, 281] width 150 height 36
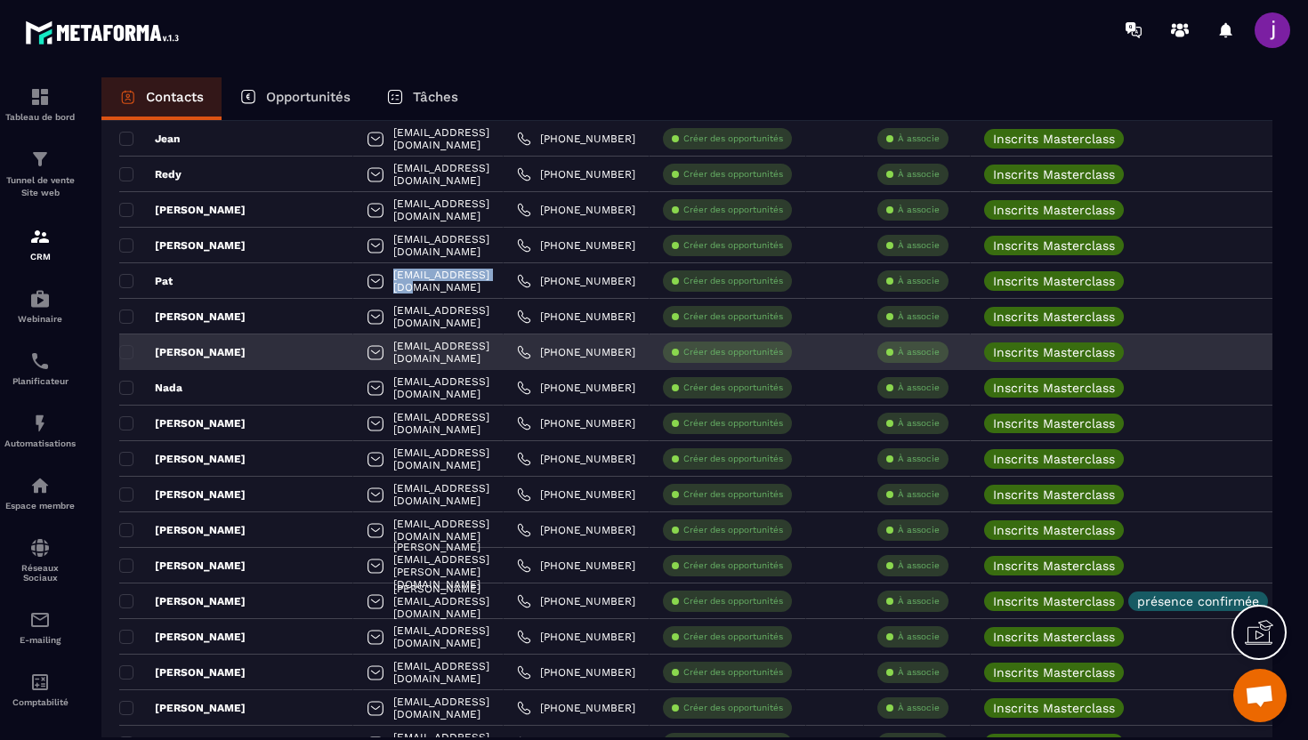
copy p "pmstennis@yahoo.fr"
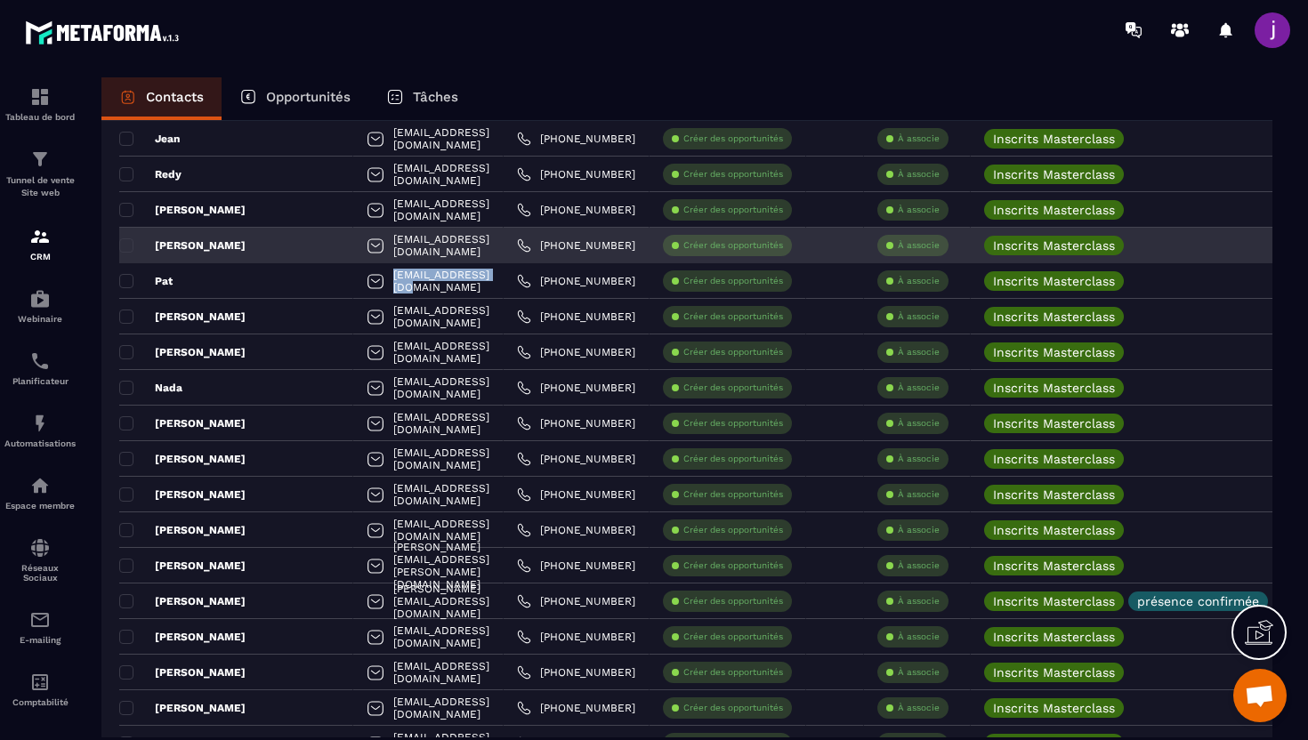
scroll to position [0, 10]
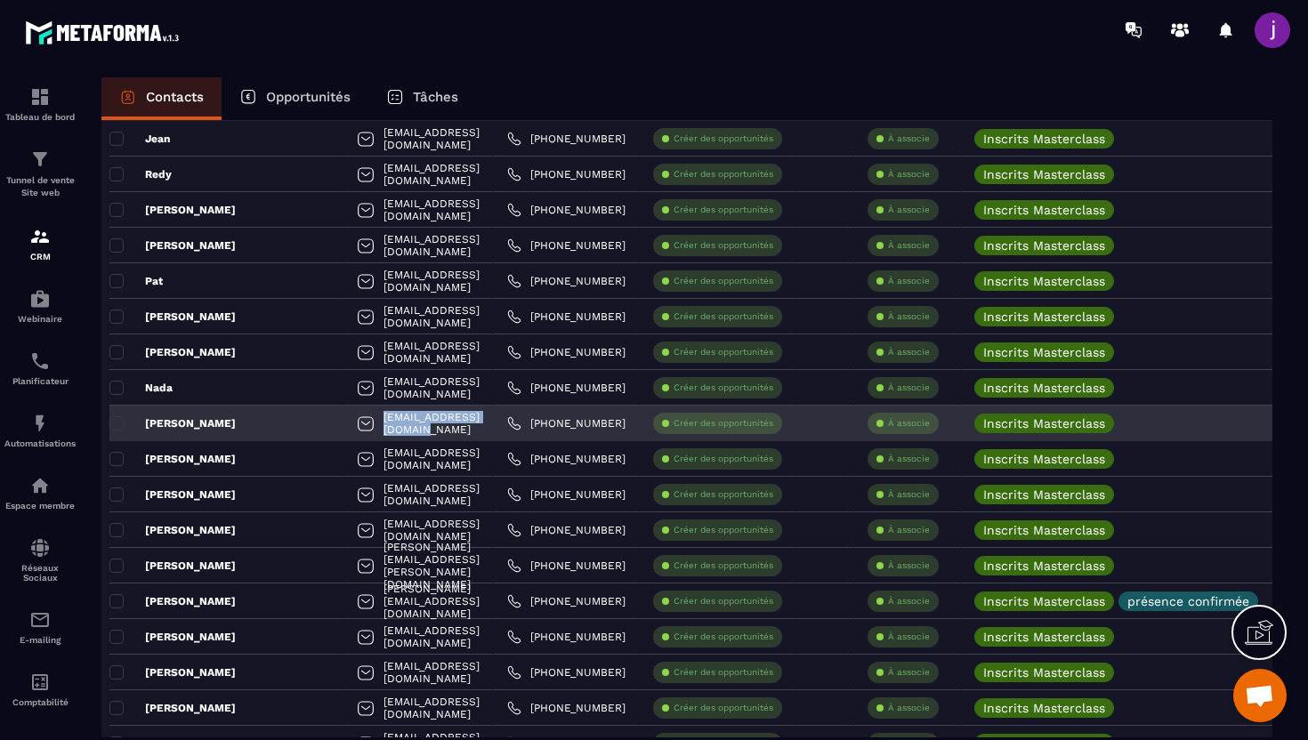
drag, startPoint x: 471, startPoint y: 432, endPoint x: 258, endPoint y: 428, distance: 212.7
click at [343, 428] on div "silvianadias78@aol.com" at bounding box center [418, 424] width 150 height 36
copy p "silvianadias78@aol.com"
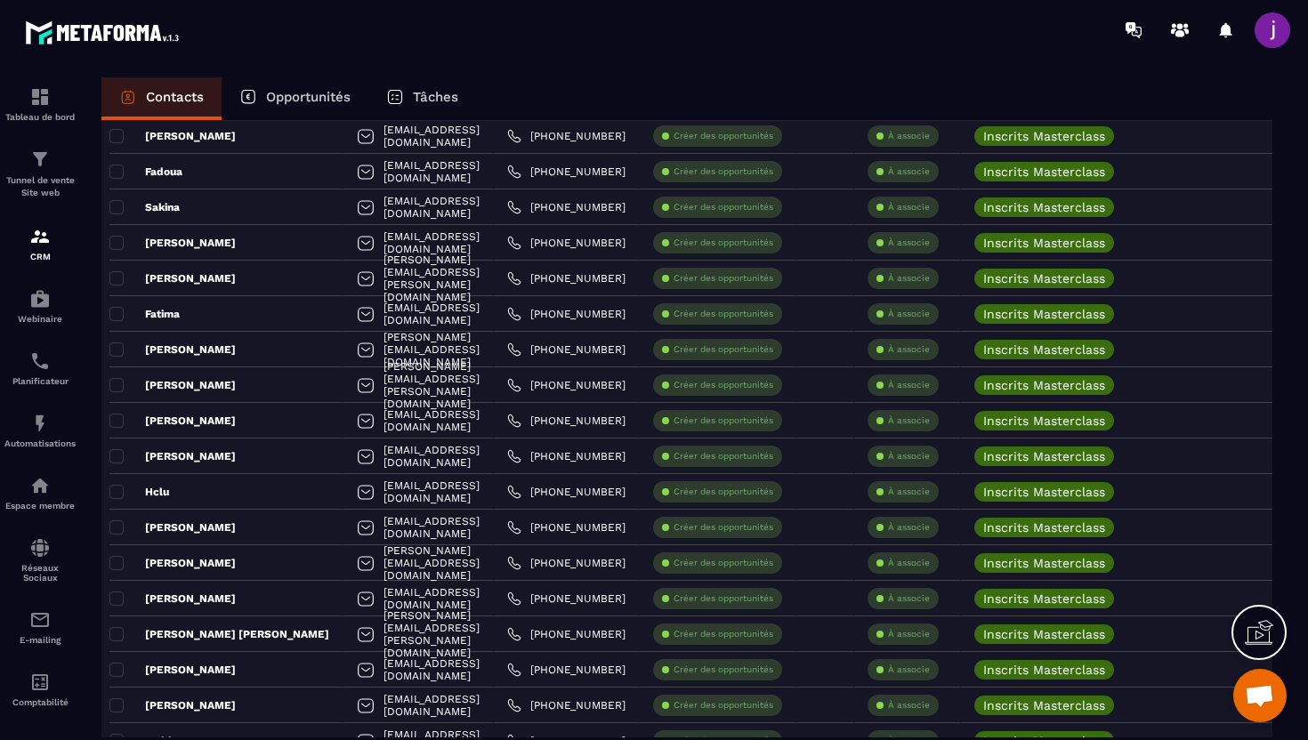
scroll to position [3225, 0]
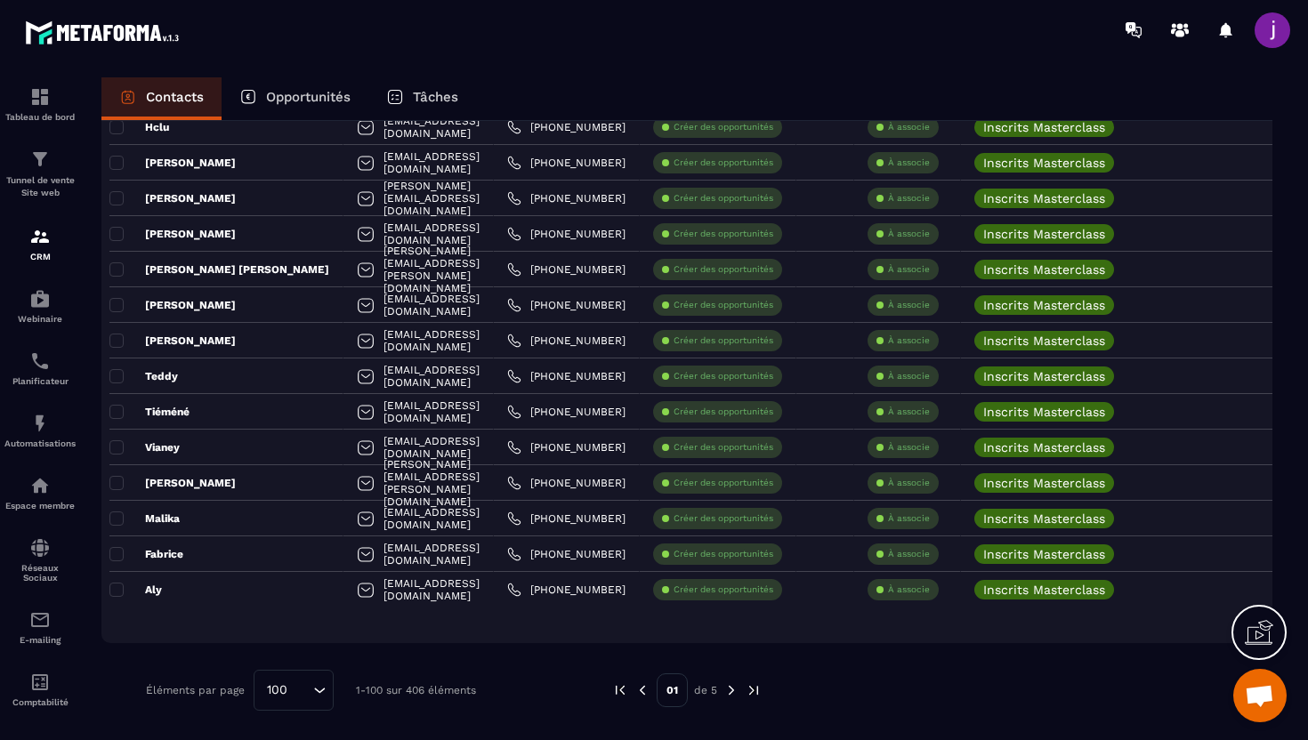
click at [737, 690] on img at bounding box center [731, 690] width 16 height 16
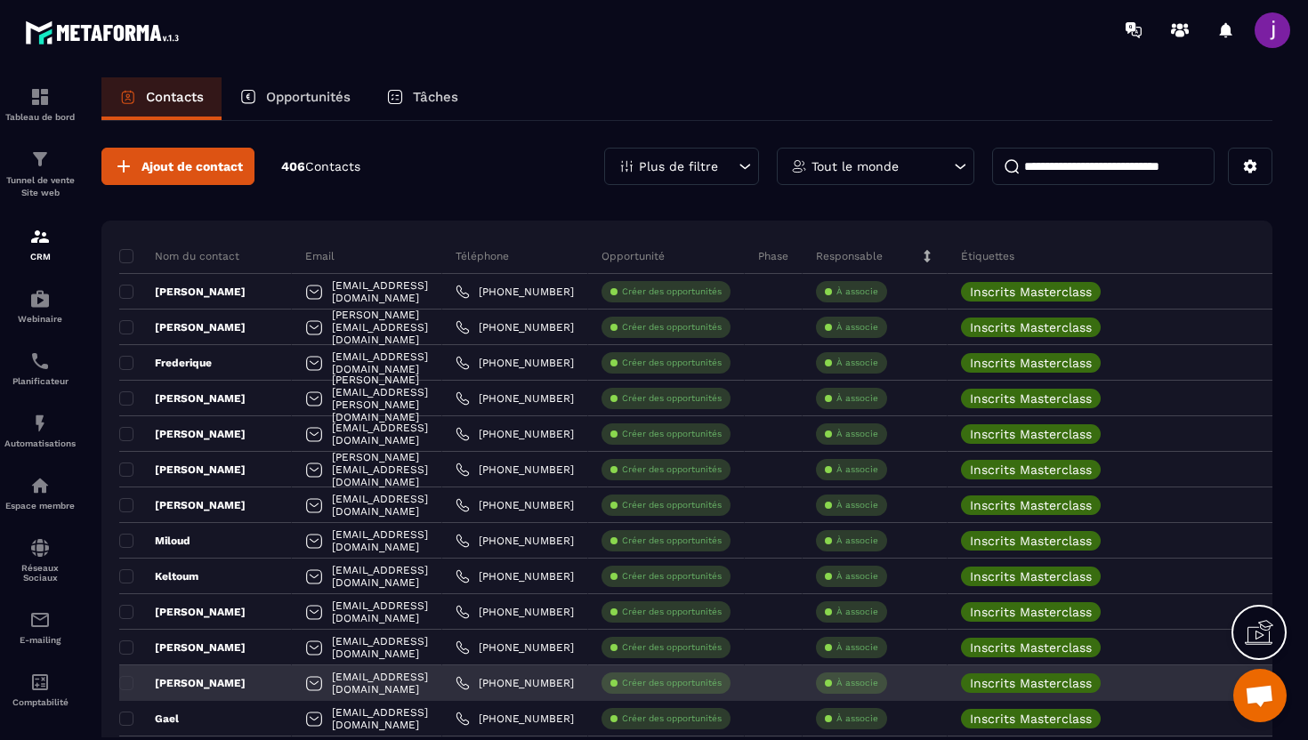
click at [730, 690] on div "Créer des opportunités" at bounding box center [665, 683] width 129 height 21
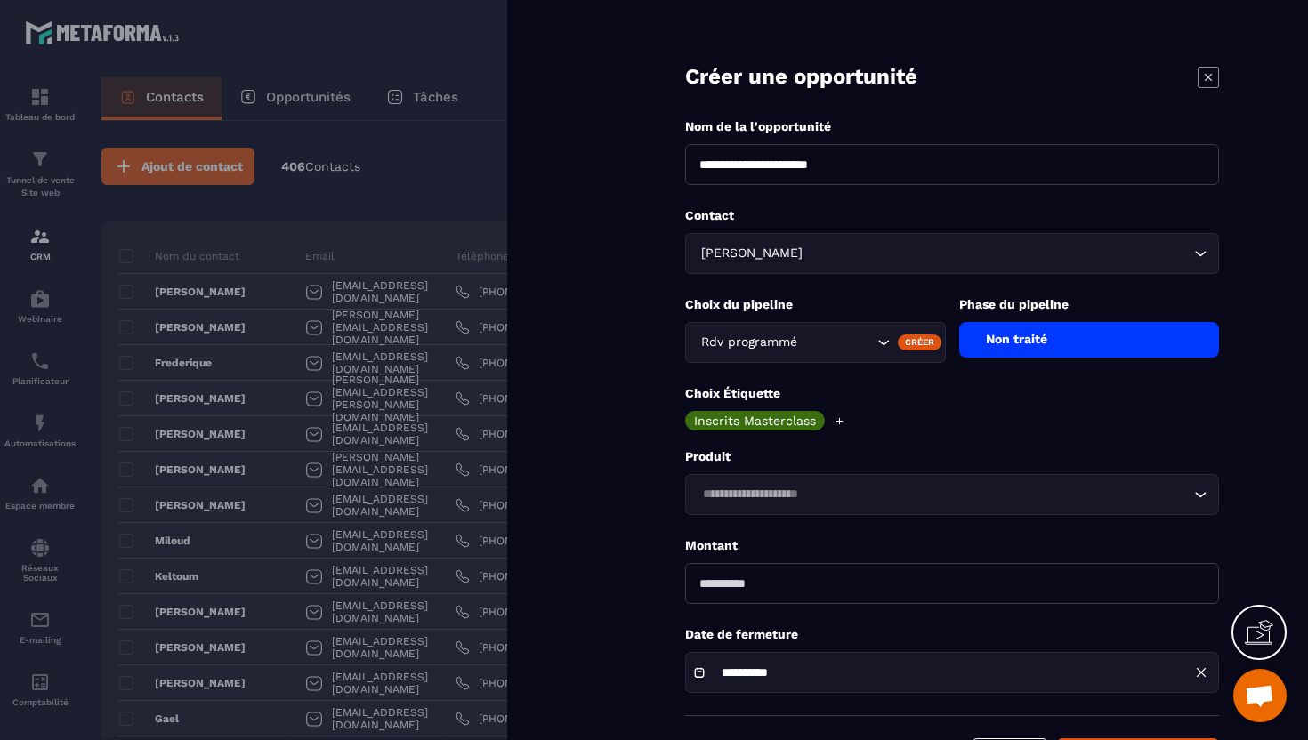
click at [1207, 75] on icon at bounding box center [1207, 77] width 21 height 21
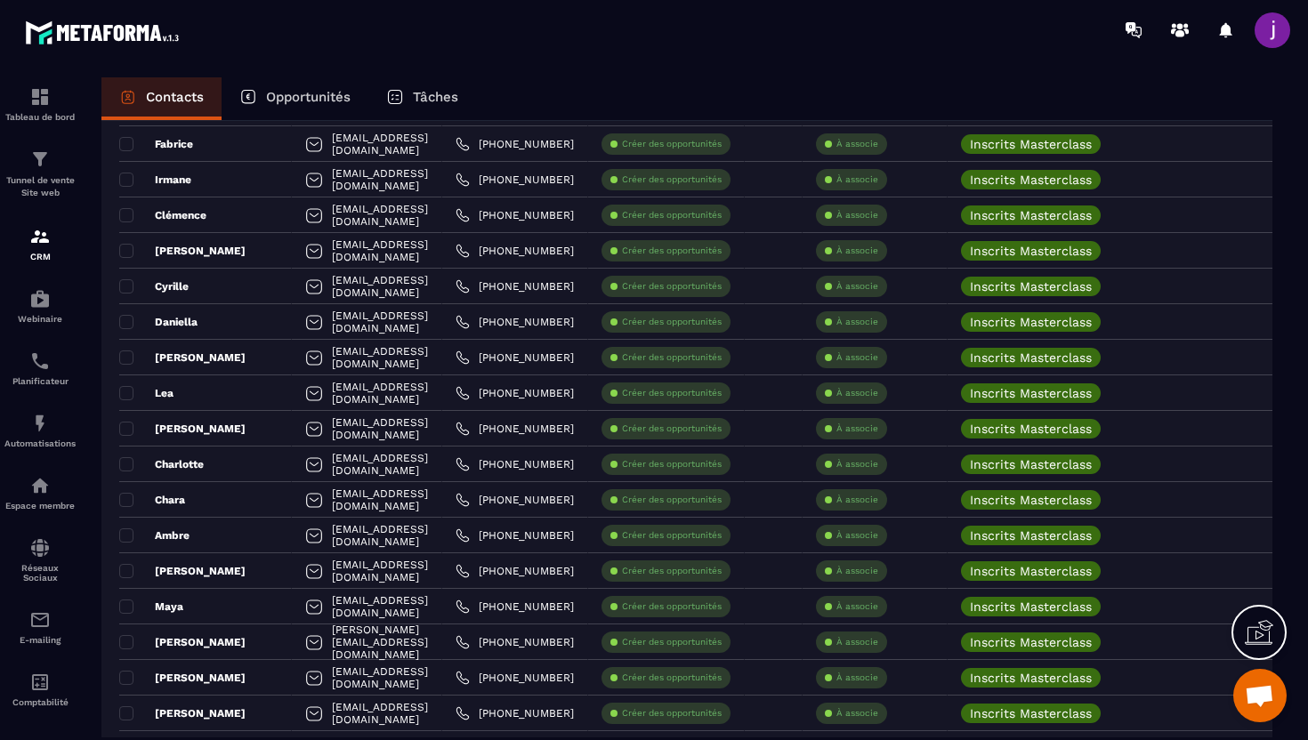
scroll to position [2618, 0]
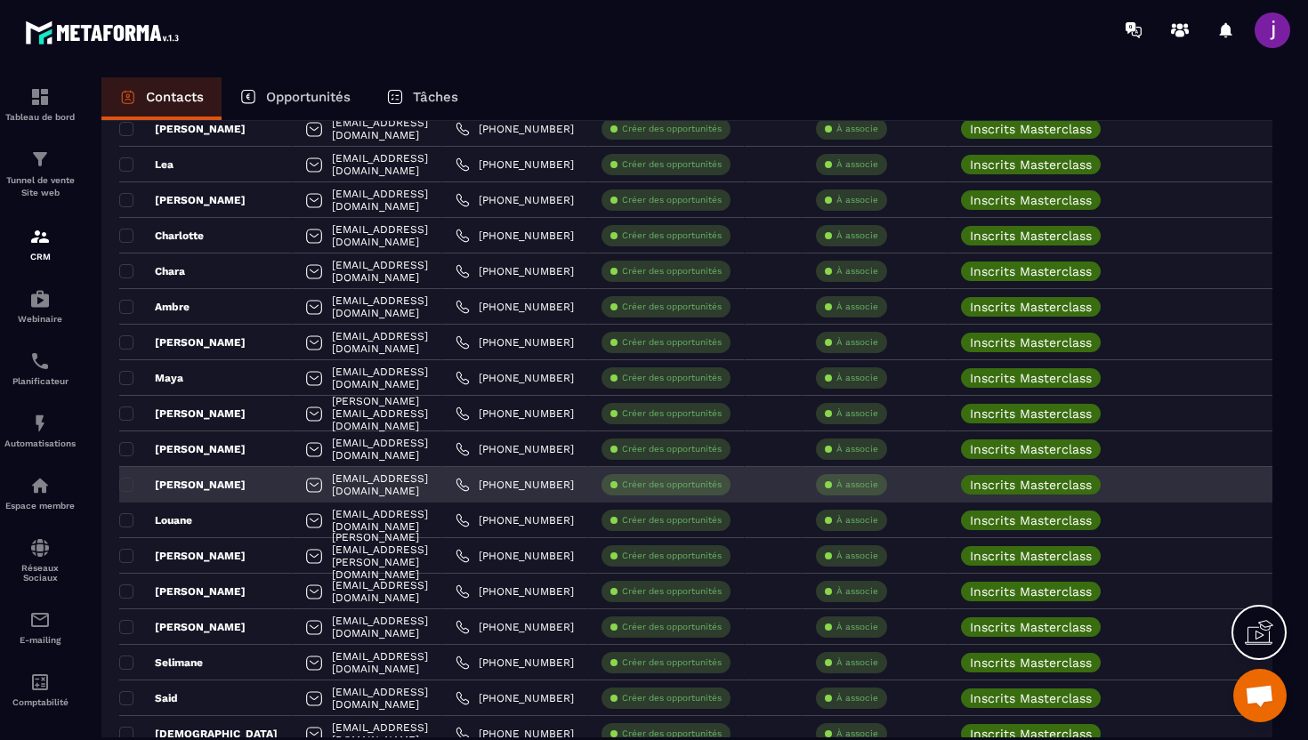
click at [442, 469] on div "alainfournelle@yahoo.com" at bounding box center [367, 485] width 150 height 36
drag, startPoint x: 458, startPoint y: 483, endPoint x: 269, endPoint y: 469, distance: 190.0
click at [292, 469] on div "alainfournelle@yahoo.com" at bounding box center [367, 485] width 150 height 36
copy p "alainfournelle@yahoo.com"
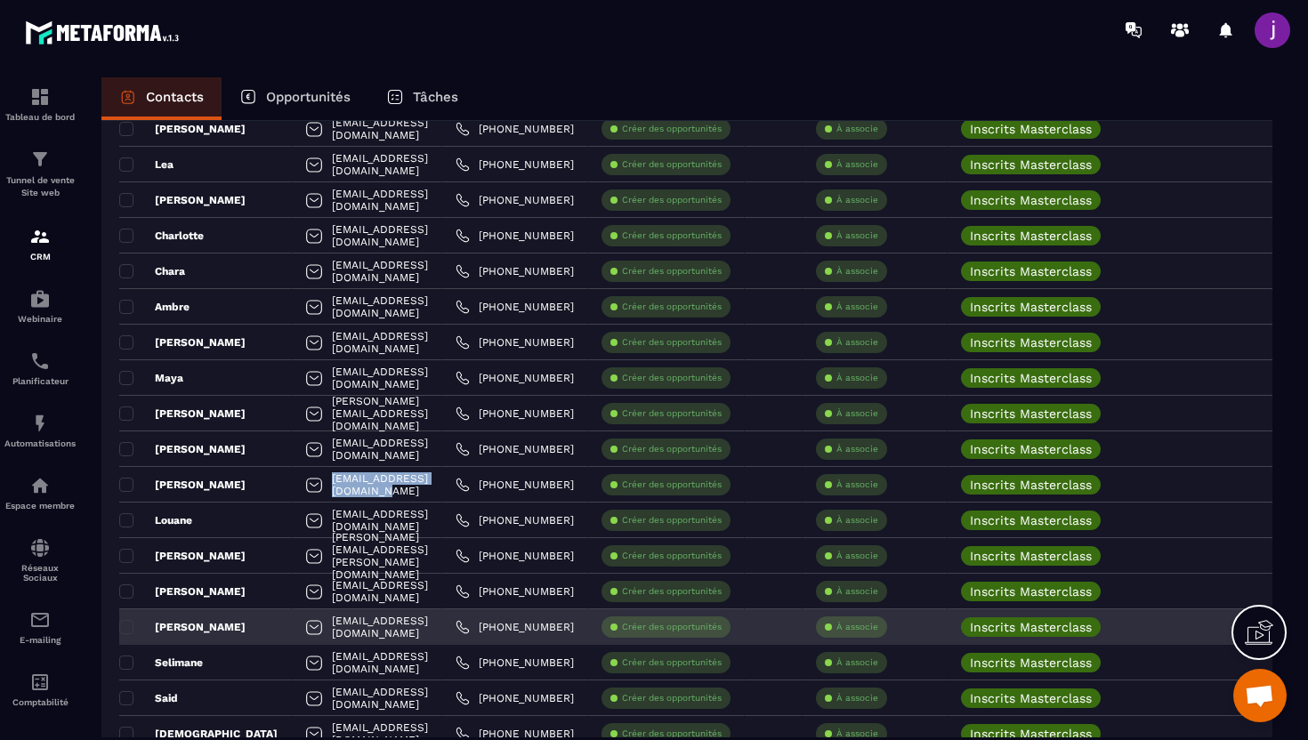
scroll to position [3225, 0]
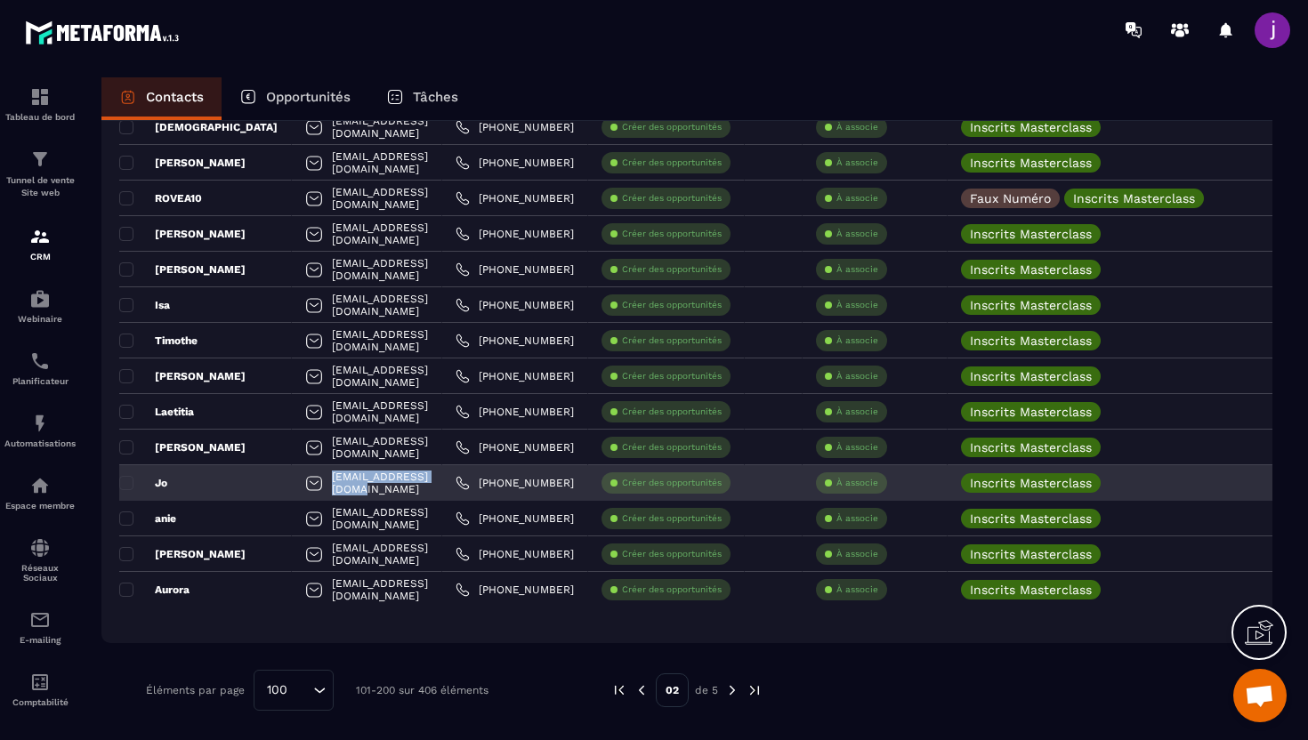
drag, startPoint x: 431, startPoint y: 484, endPoint x: 268, endPoint y: 482, distance: 163.7
click at [292, 482] on div "dsk.saffar@gmail.com" at bounding box center [367, 483] width 150 height 36
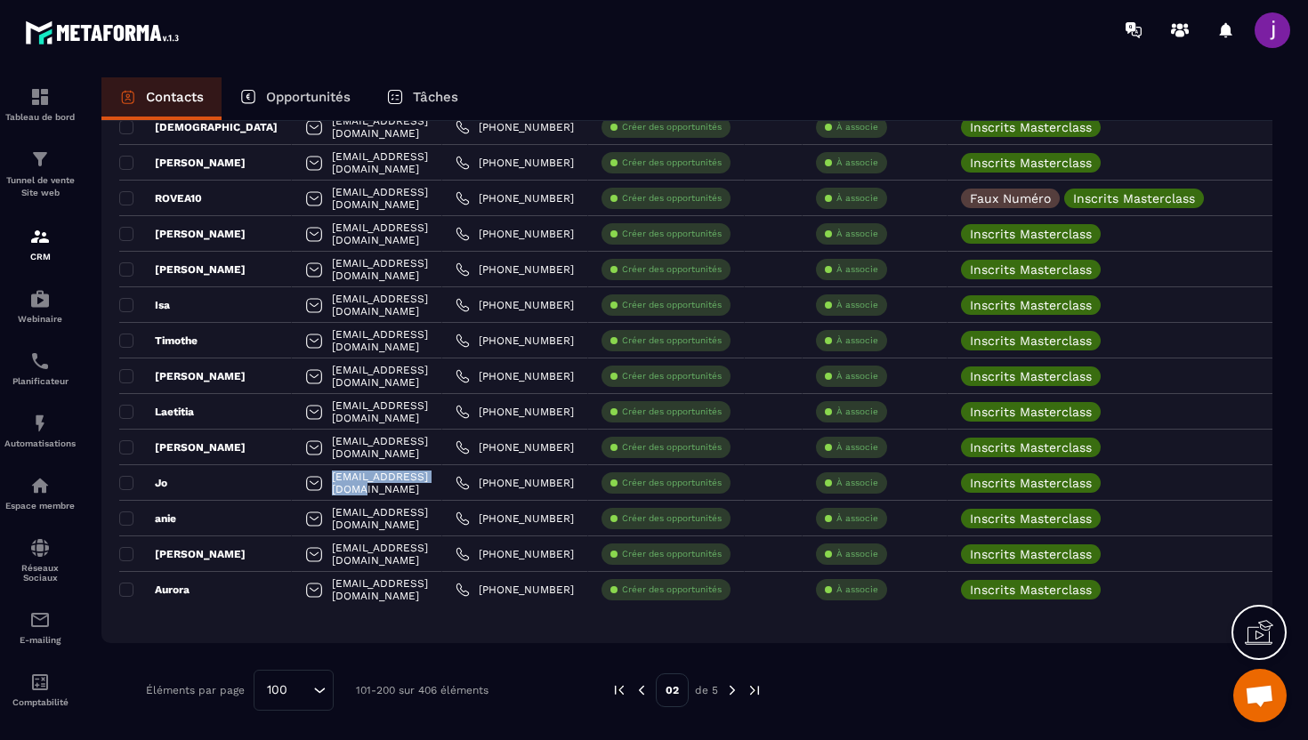
click at [724, 693] on img at bounding box center [732, 690] width 16 height 16
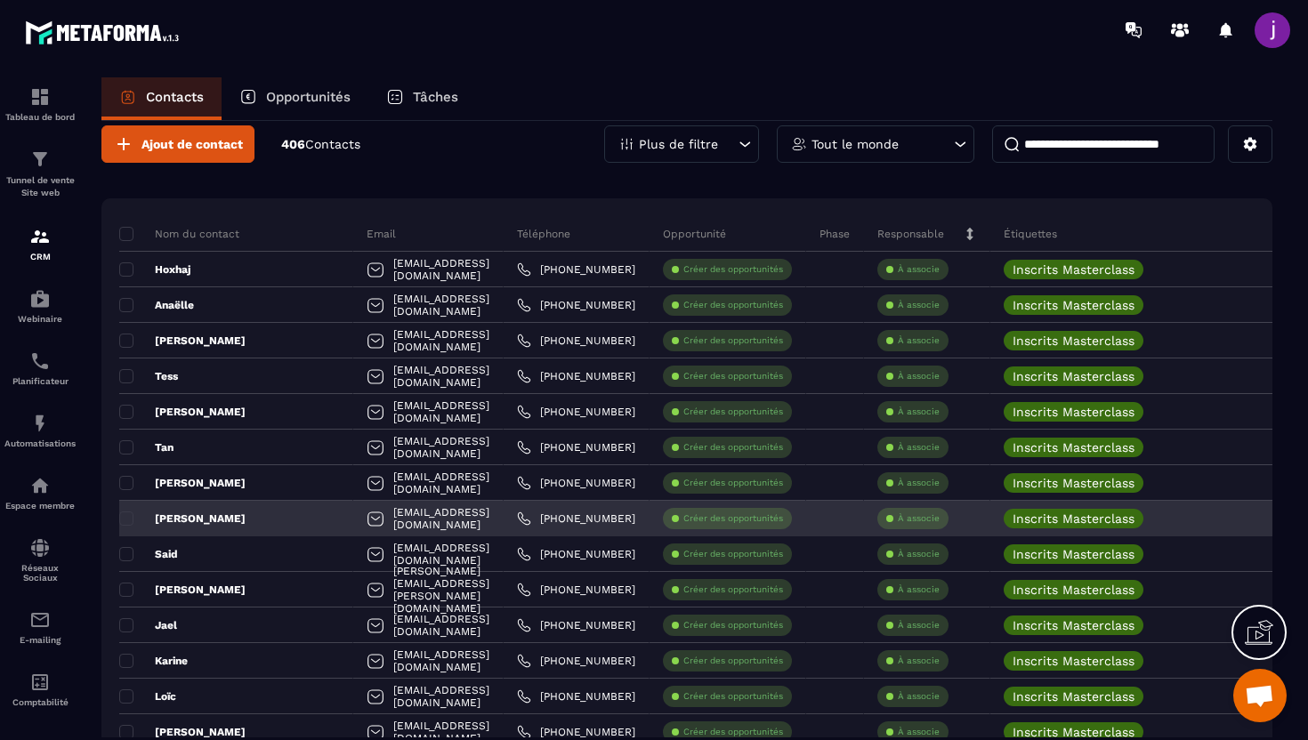
scroll to position [32, 0]
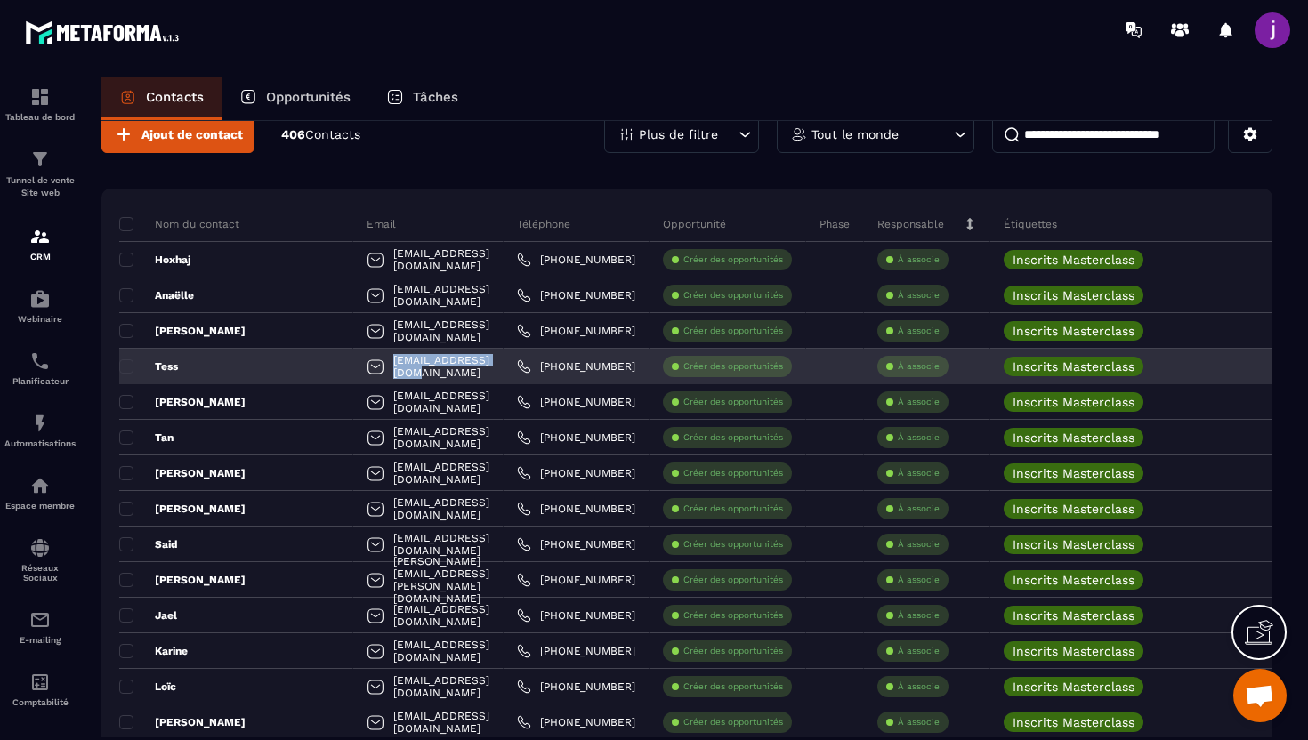
drag, startPoint x: 455, startPoint y: 374, endPoint x: 310, endPoint y: 365, distance: 145.3
click at [353, 365] on div "tessben98@gmail.com" at bounding box center [428, 367] width 150 height 36
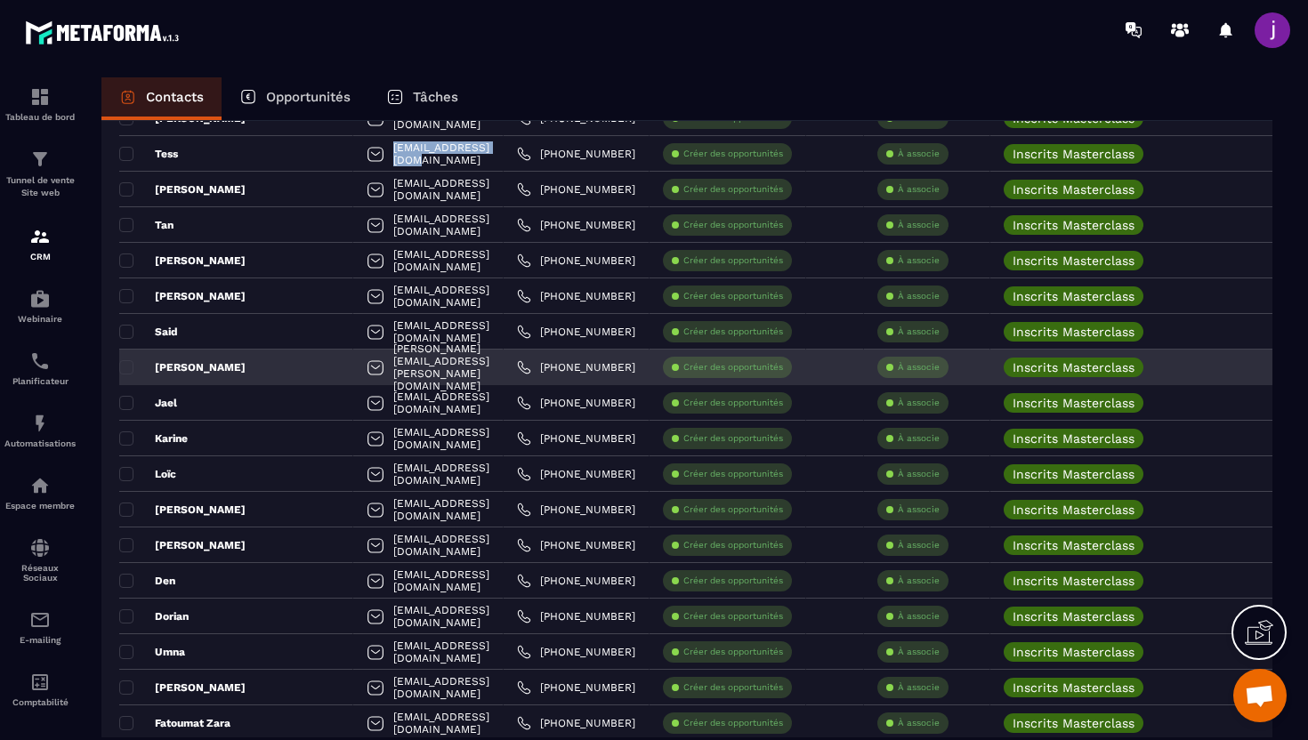
scroll to position [719, 0]
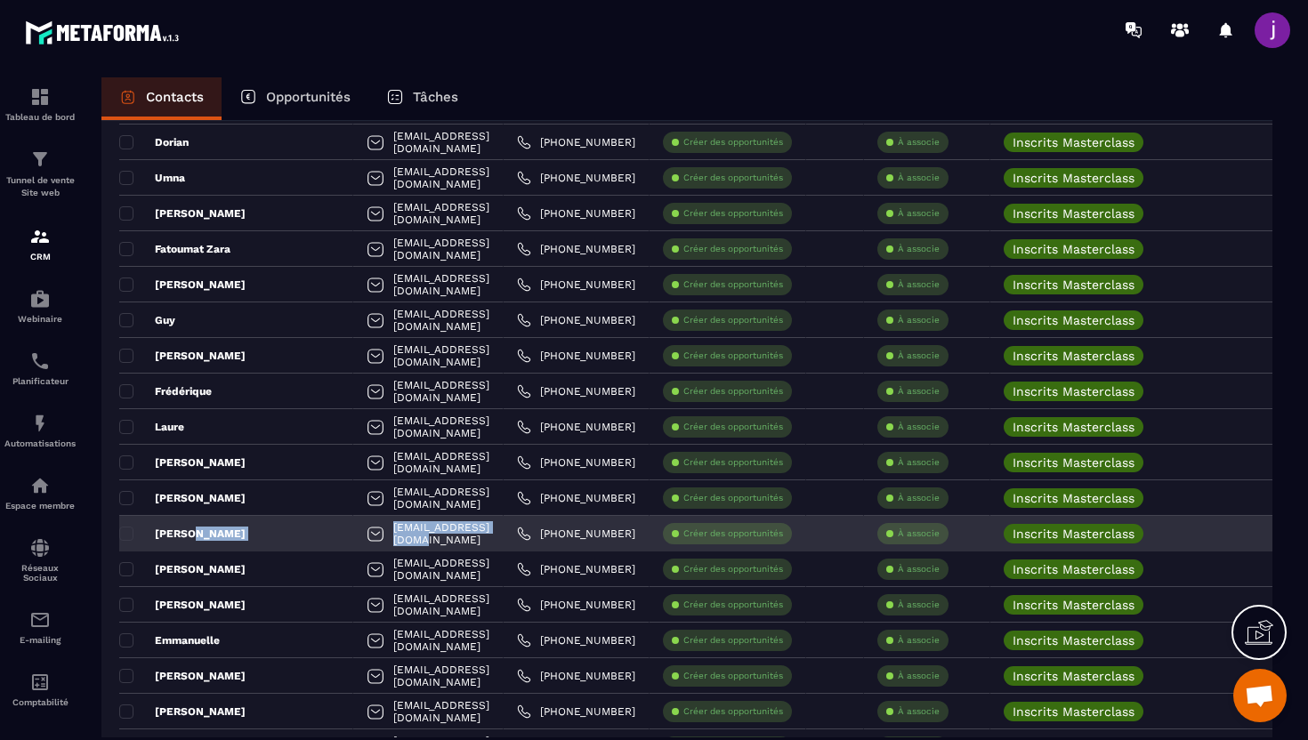
drag, startPoint x: 449, startPoint y: 536, endPoint x: 200, endPoint y: 538, distance: 249.1
click at [200, 536] on tr "Fatime fatimes826@gmail.com +33 76267 2136 Créer des opportunités À associe Ins…" at bounding box center [902, 534] width 1567 height 36
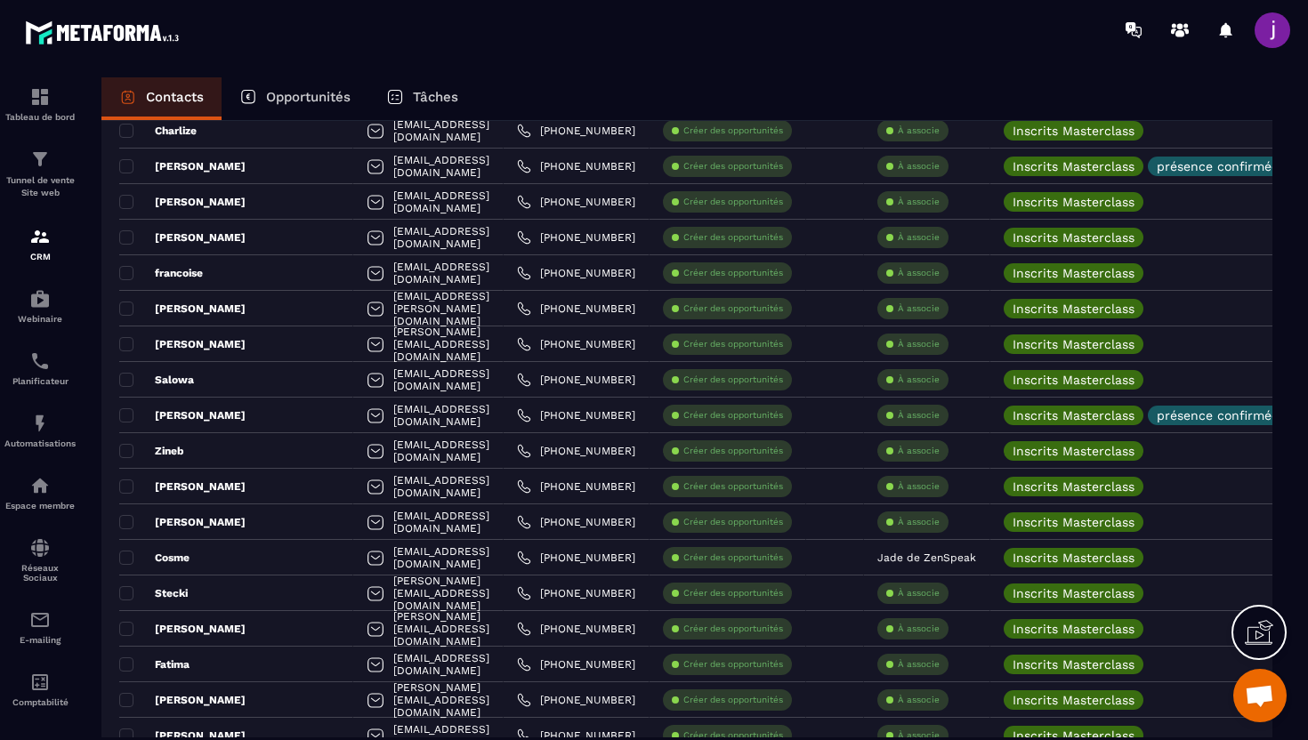
scroll to position [3225, 0]
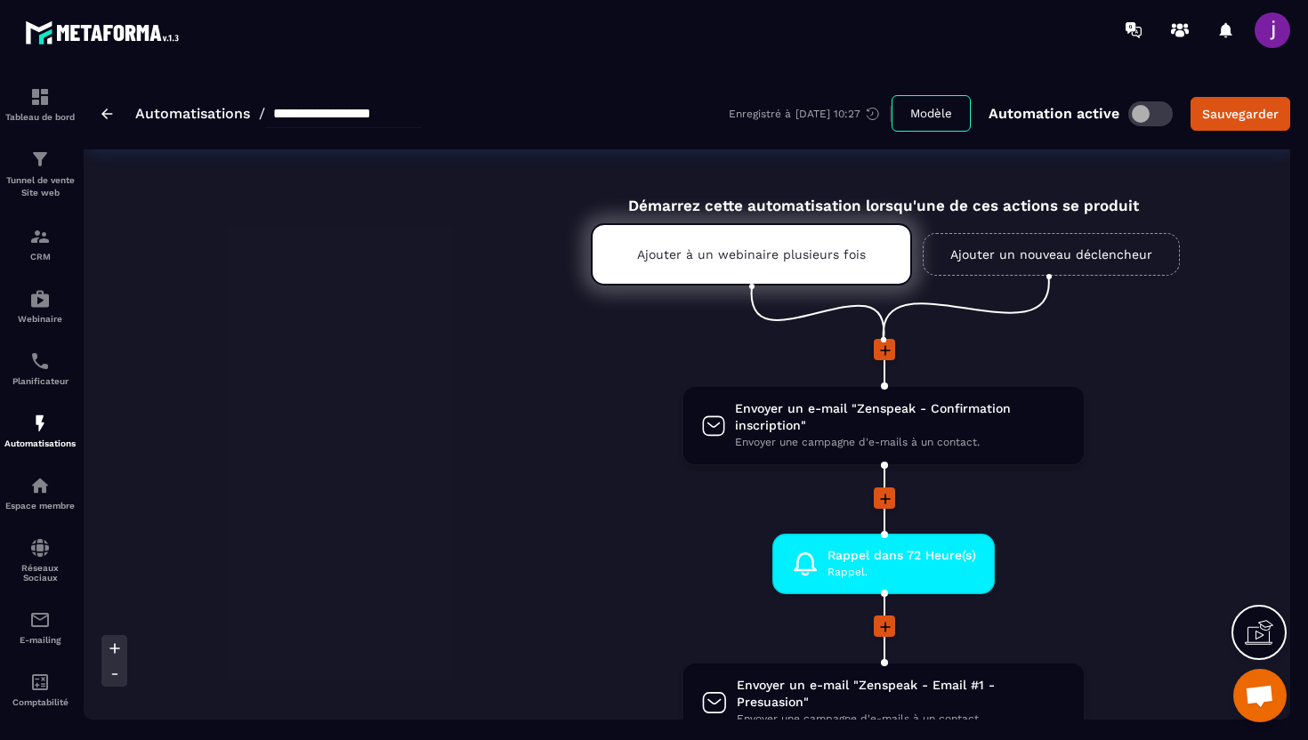
scroll to position [1464, 0]
